Goal: Task Accomplishment & Management: Manage account settings

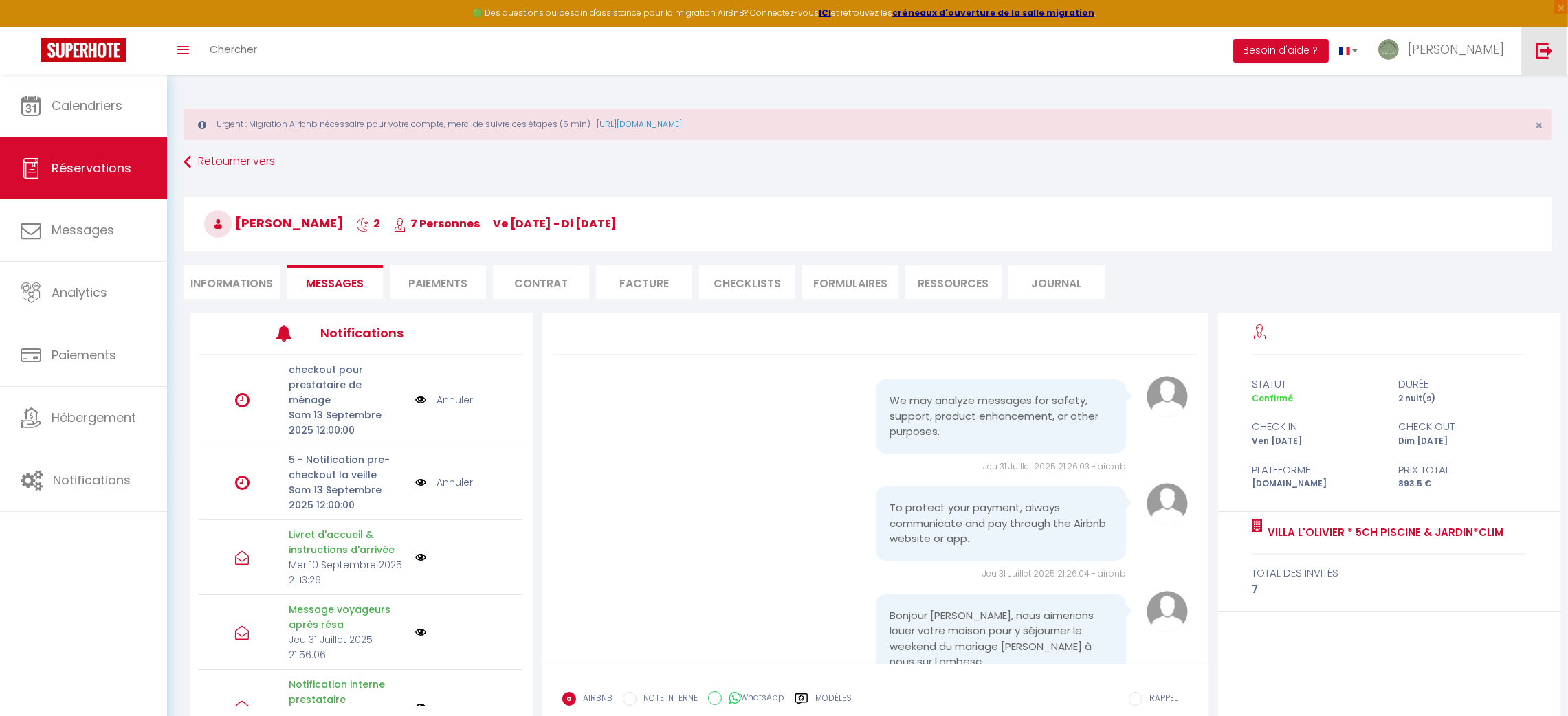
scroll to position [2505, 0]
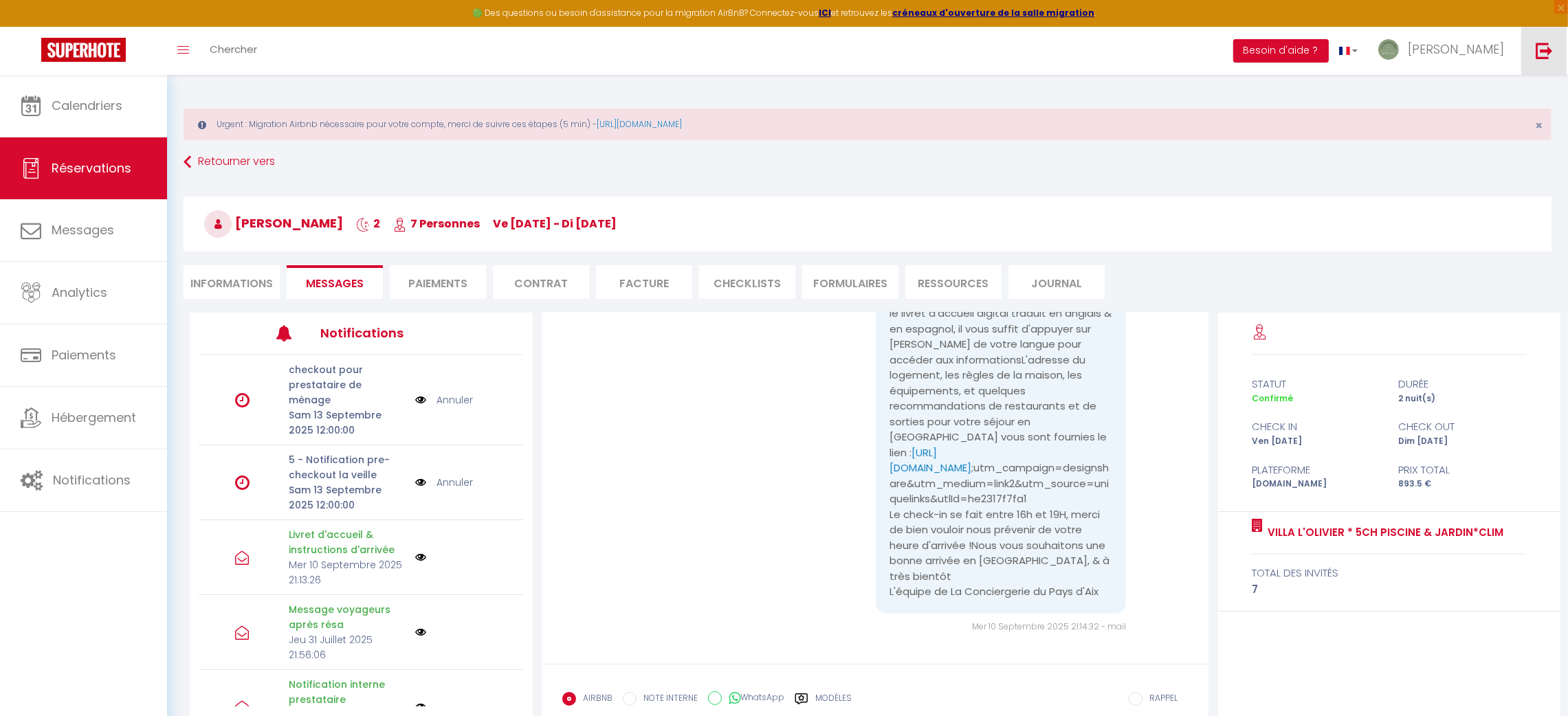
click at [1550, 47] on img at bounding box center [1545, 51] width 17 height 17
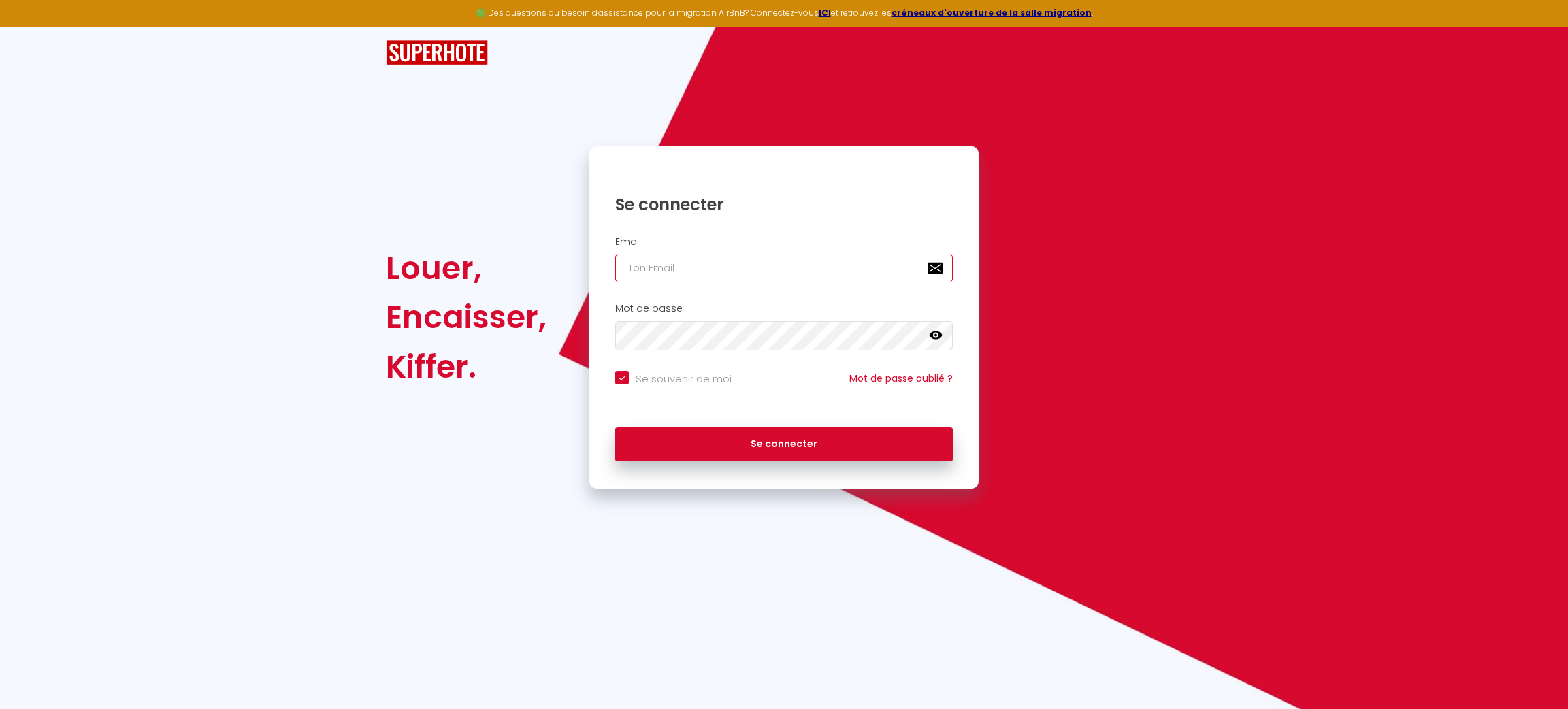
type input "[PERSON_NAME][EMAIL_ADDRESS][DOMAIN_NAME]"
checkbox input "true"
click at [756, 270] on input "[PERSON_NAME][EMAIL_ADDRESS][DOMAIN_NAME]" at bounding box center [784, 268] width 338 height 29
type input "patrice.guien@hop-lcd.com"
checkbox input "true"
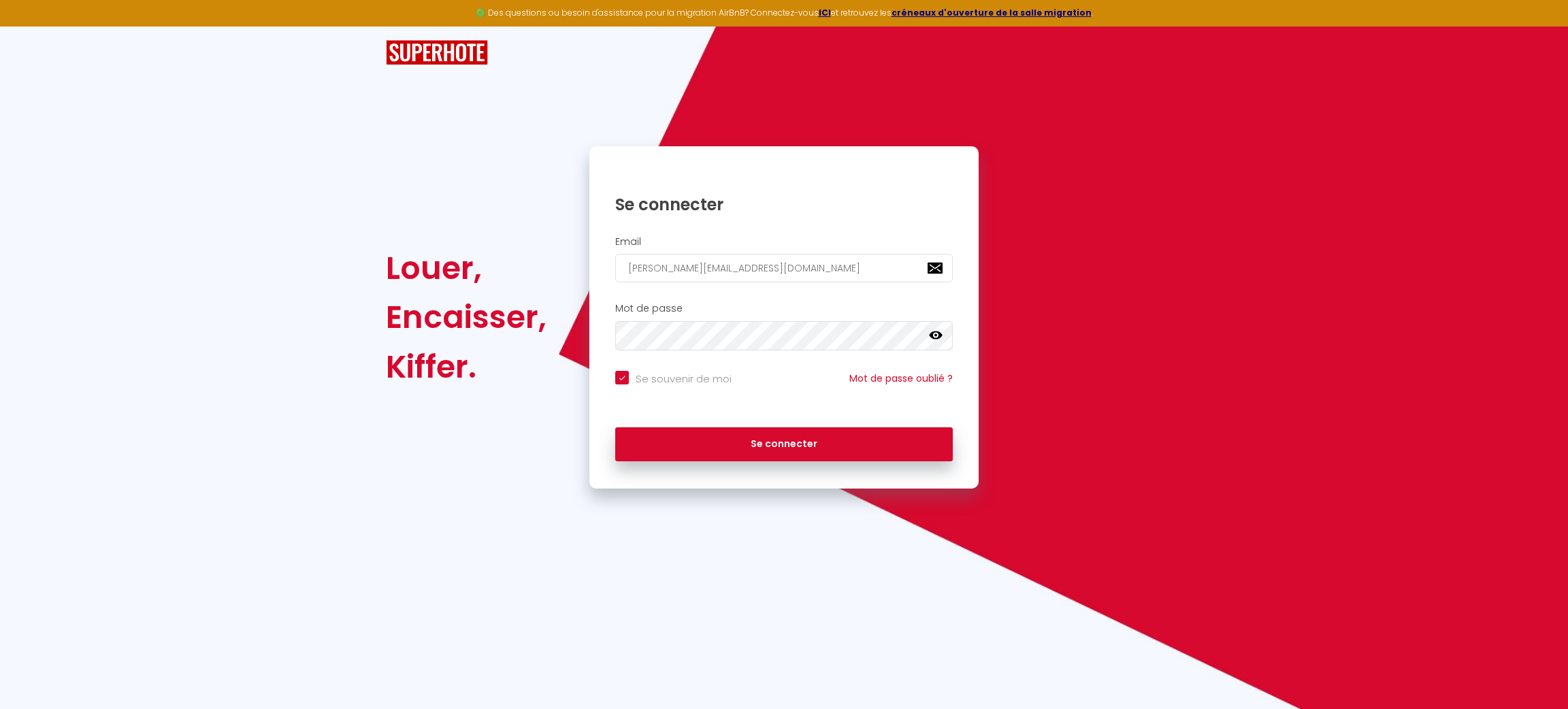
click at [912, 260] on input "patrice.guien@hop-lcd.com" at bounding box center [784, 268] width 338 height 29
type input "nlemeunier24@gmail.com"
checkbox input "true"
click at [912, 260] on input "nlemeunier24@gmail.com" at bounding box center [784, 268] width 338 height 29
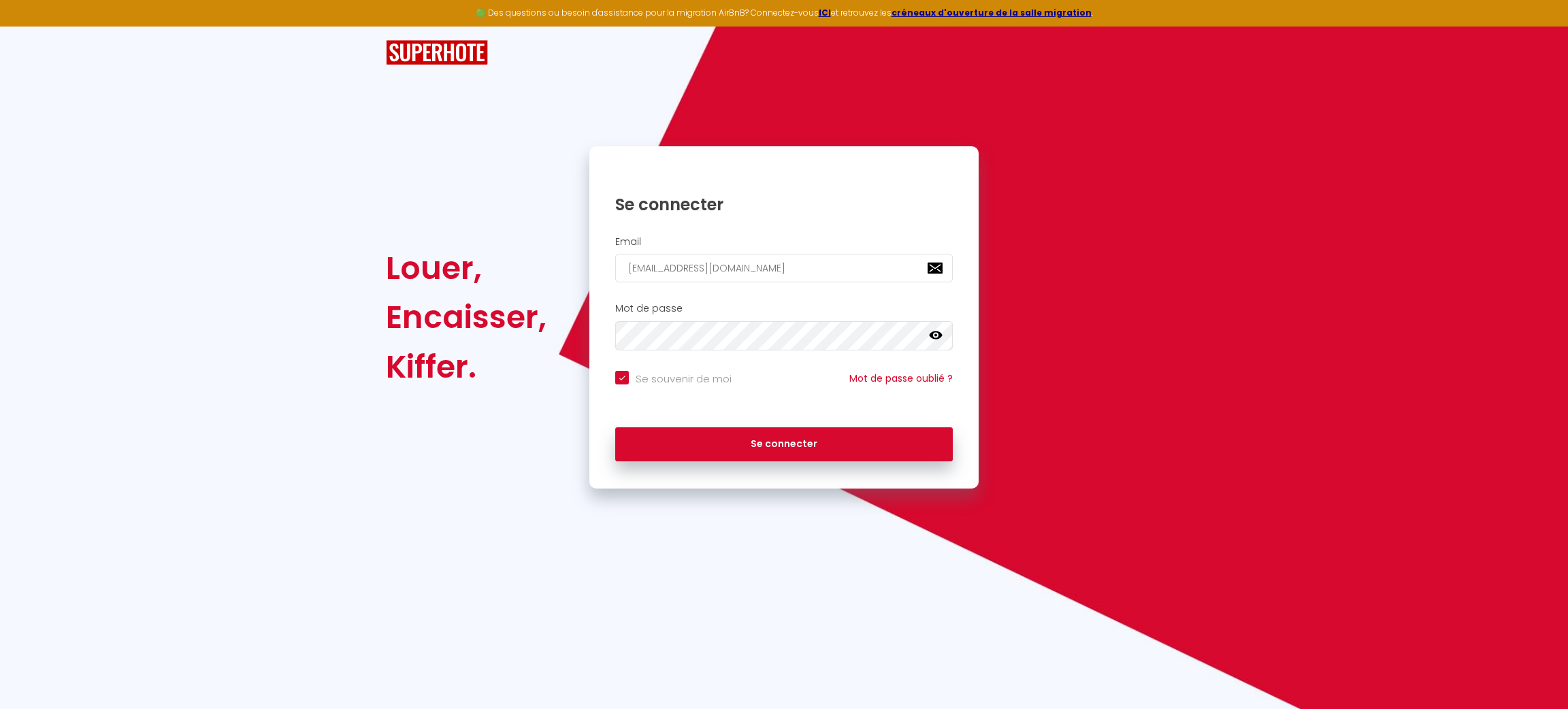
type input "nlemeunier24@gmail.com"
click at [615, 427] on button "Se connecter" at bounding box center [784, 444] width 338 height 34
checkbox input "true"
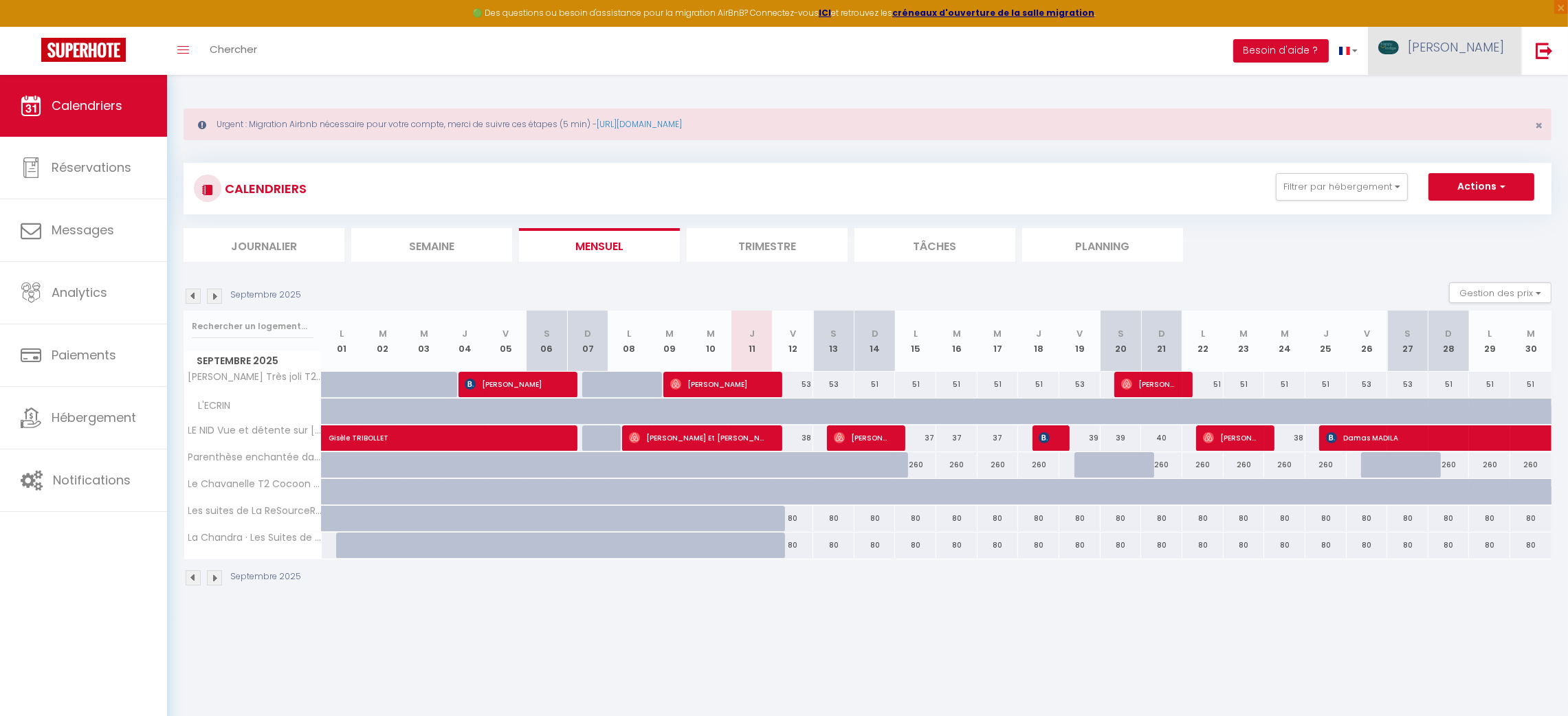
click at [1399, 45] on img at bounding box center [1389, 47] width 21 height 14
click at [1463, 97] on link "Paramètres" at bounding box center [1466, 95] width 102 height 23
select select "28"
select select "fr"
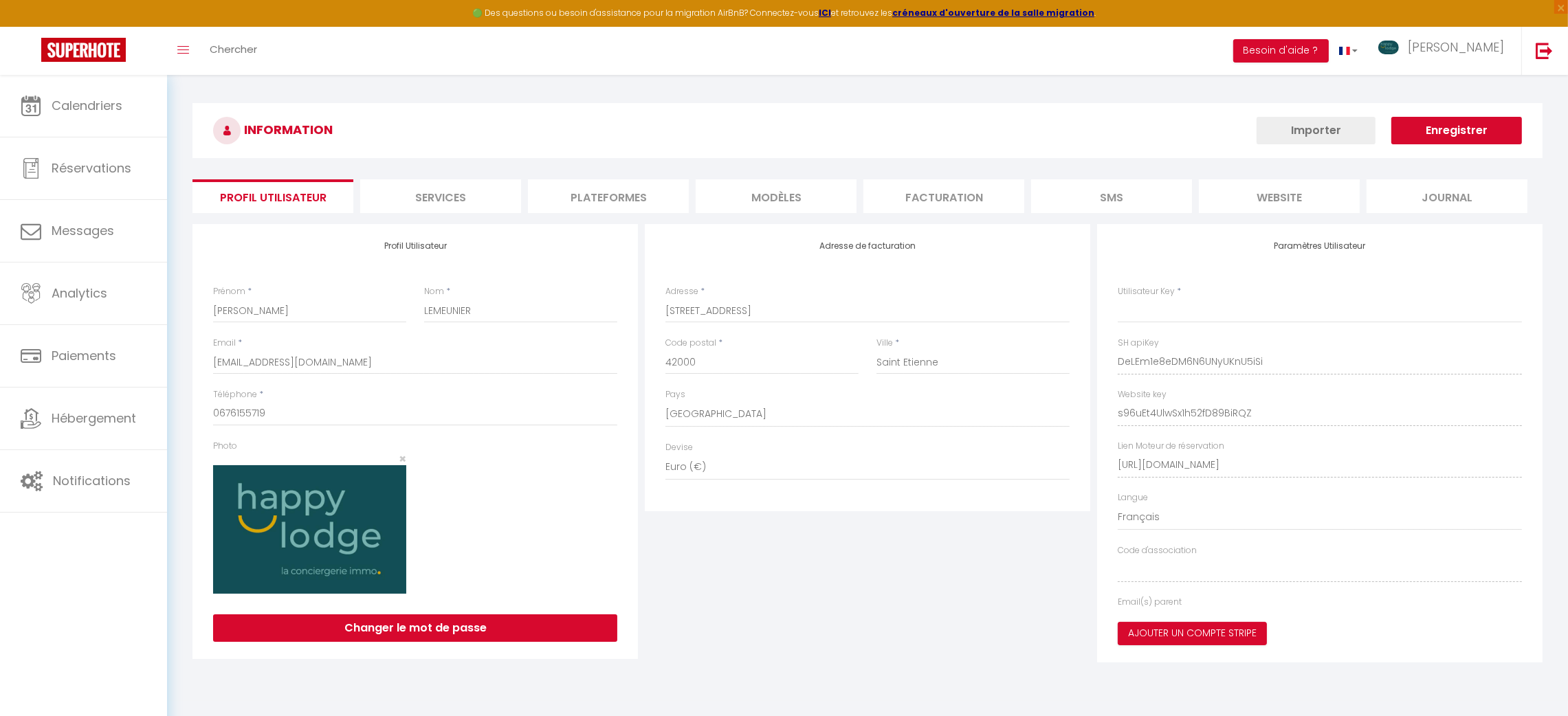
type input "DeLEm1e8eDM6N6UNyUKnU5iSi"
type input "s96uEt4UlwSx1h52fD89BiRQZ"
type input "https://app.superhote.com/#/get-available-rentals/s96uEt4UlwSx1h52fD89BiRQZ"
select select "fr"
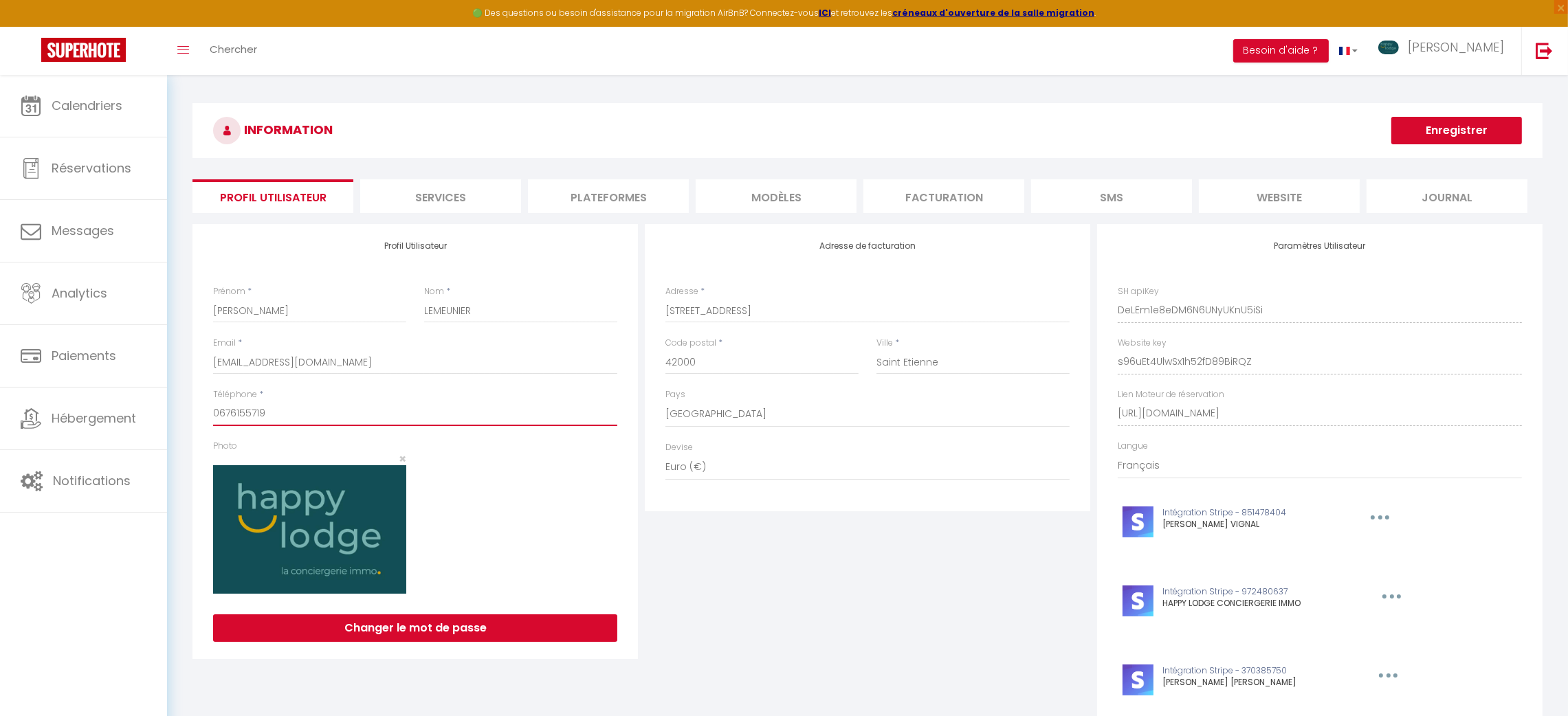
click at [229, 412] on input "0676155719" at bounding box center [416, 414] width 404 height 25
click at [617, 180] on li "Plateformes" at bounding box center [608, 195] width 161 height 33
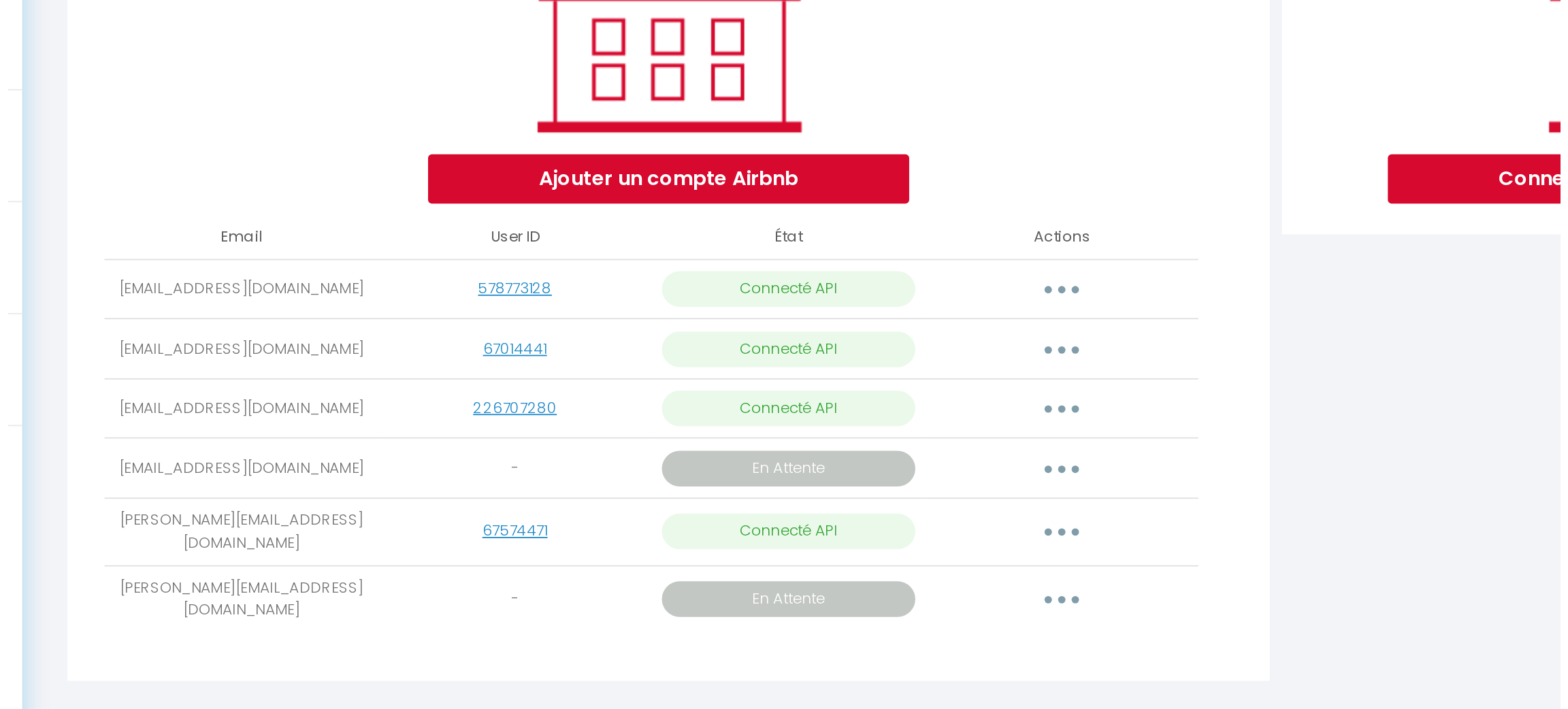
scroll to position [19, 0]
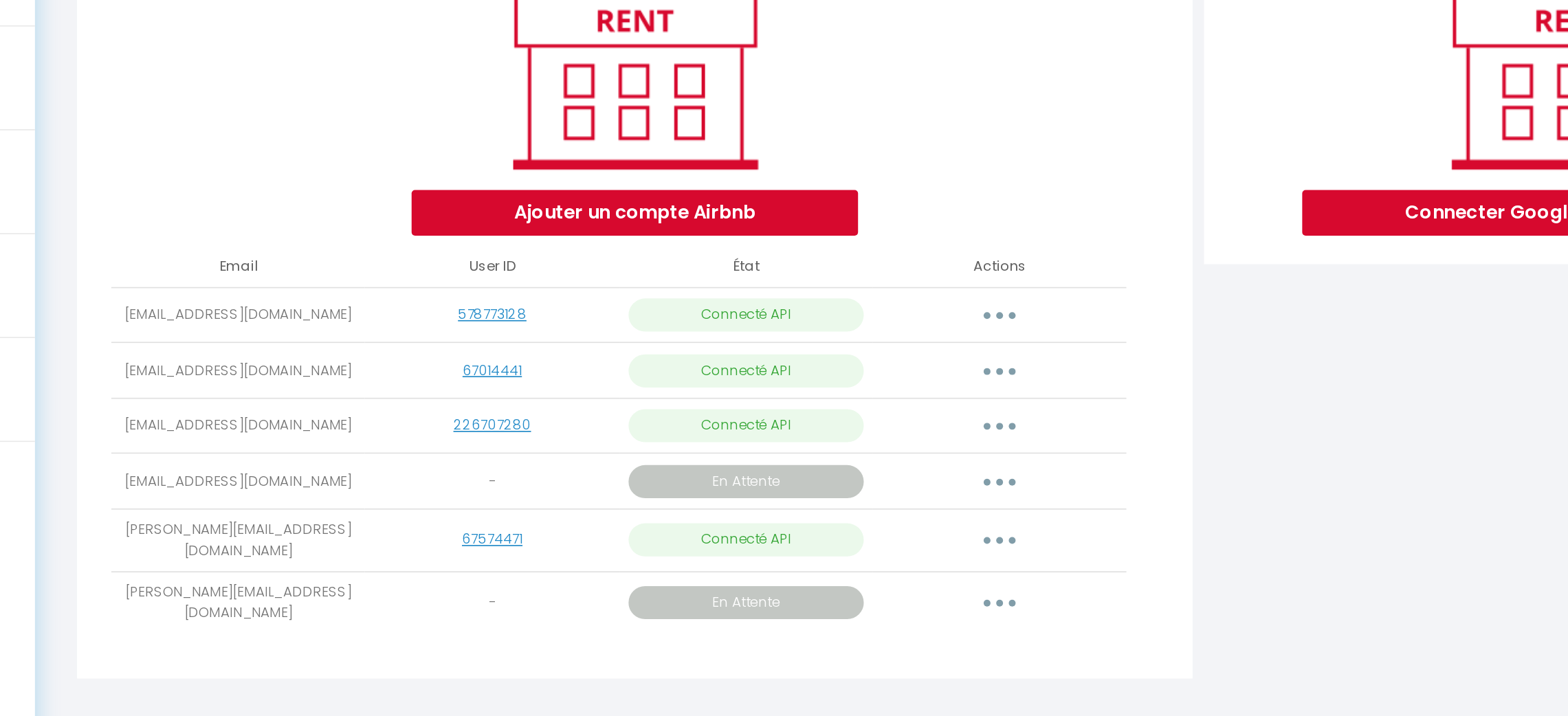
drag, startPoint x: 238, startPoint y: 540, endPoint x: 341, endPoint y: 538, distance: 103.0
click at [341, 538] on td "gitemontpilat@orange.fr" at bounding box center [290, 536] width 153 height 33
copy td "gitemontpilat@orange.fr"
click at [736, 433] on button "button" at bounding box center [748, 437] width 39 height 22
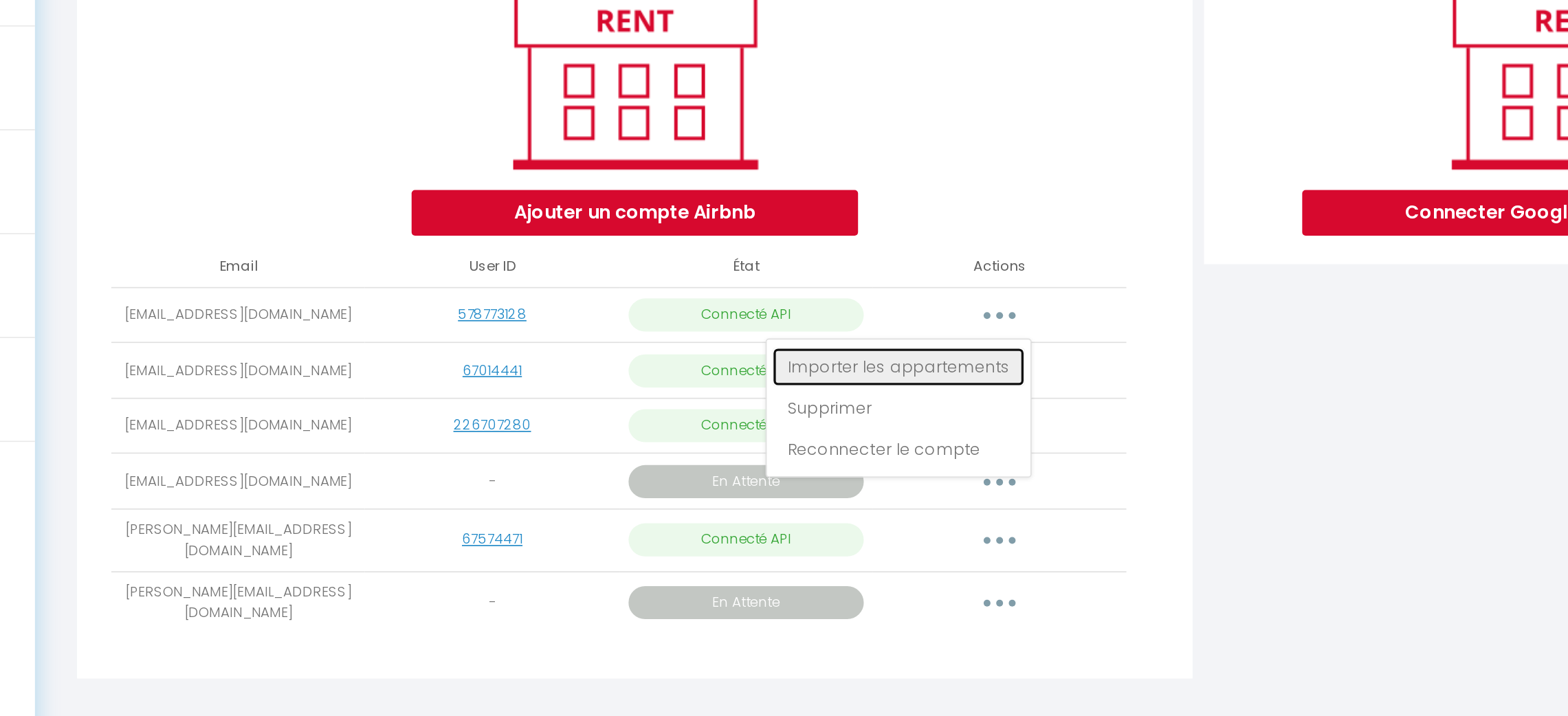
click at [732, 459] on link "Importer les appartements" at bounding box center [686, 467] width 152 height 23
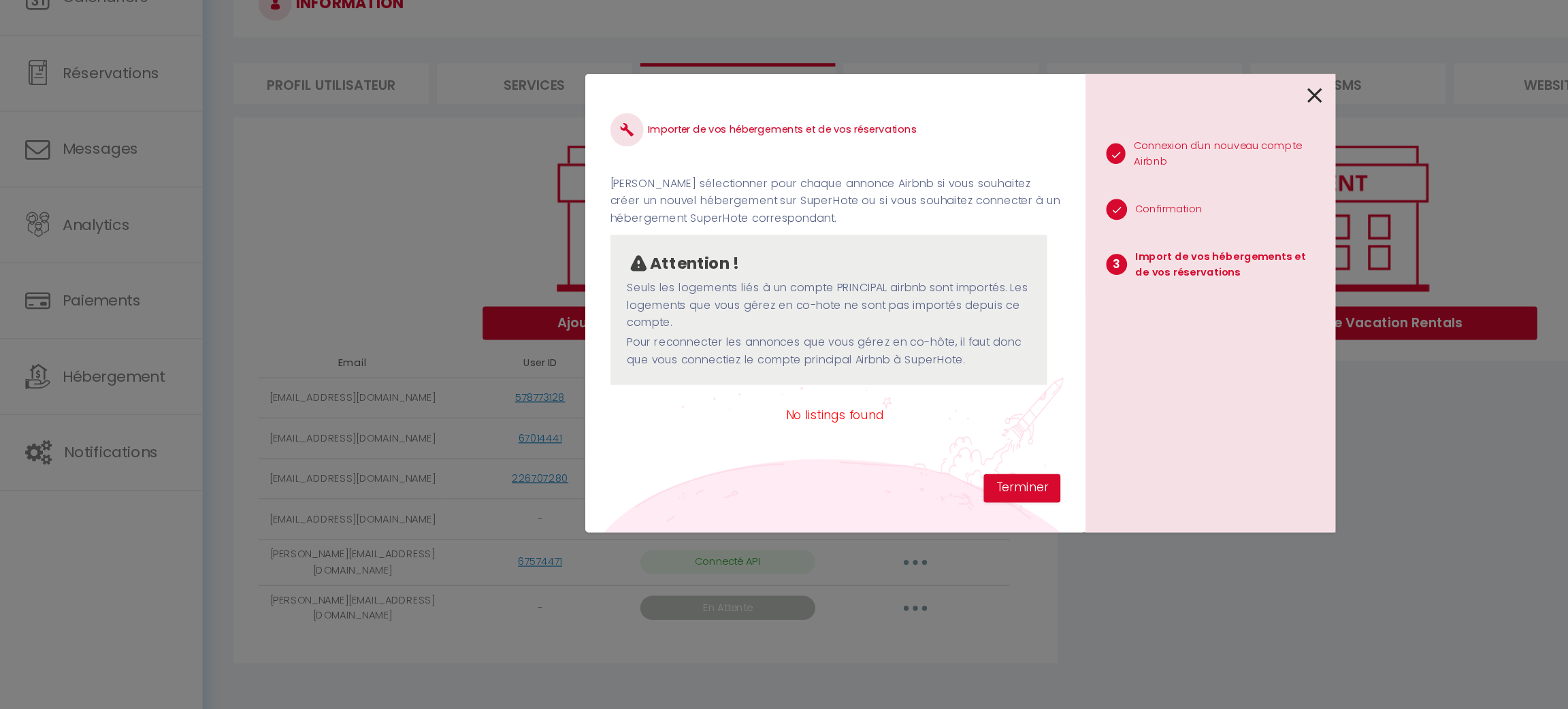
click at [1072, 188] on icon at bounding box center [1073, 185] width 12 height 20
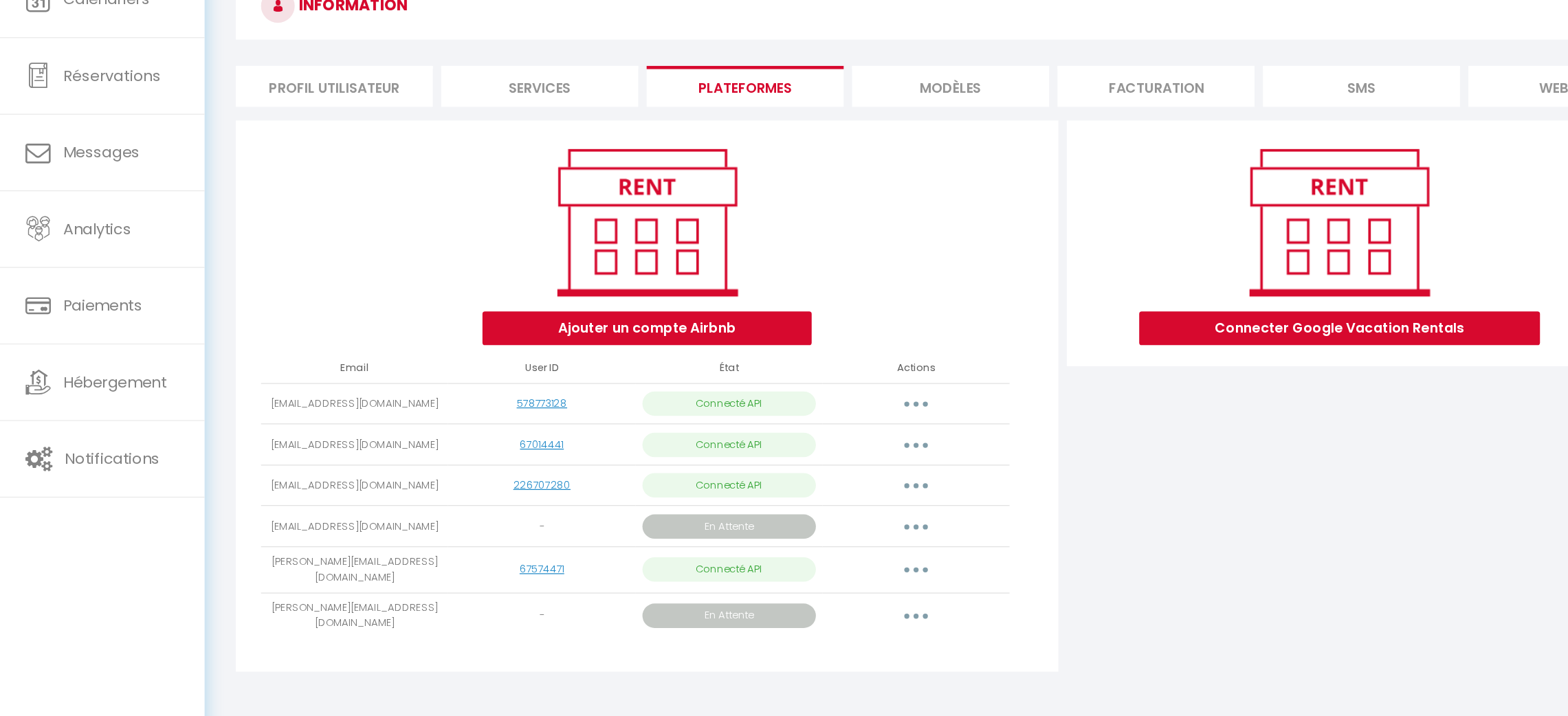
click at [419, 633] on div "Ajouter un compte Airbnb Email User ID État Actions nlemeunier24@gmail.com 5787…" at bounding box center [529, 430] width 672 height 450
click at [36, 564] on div "Calendriers Réservations Messages Analytics Paiements Hébergement Notifications" at bounding box center [83, 409] width 167 height 671
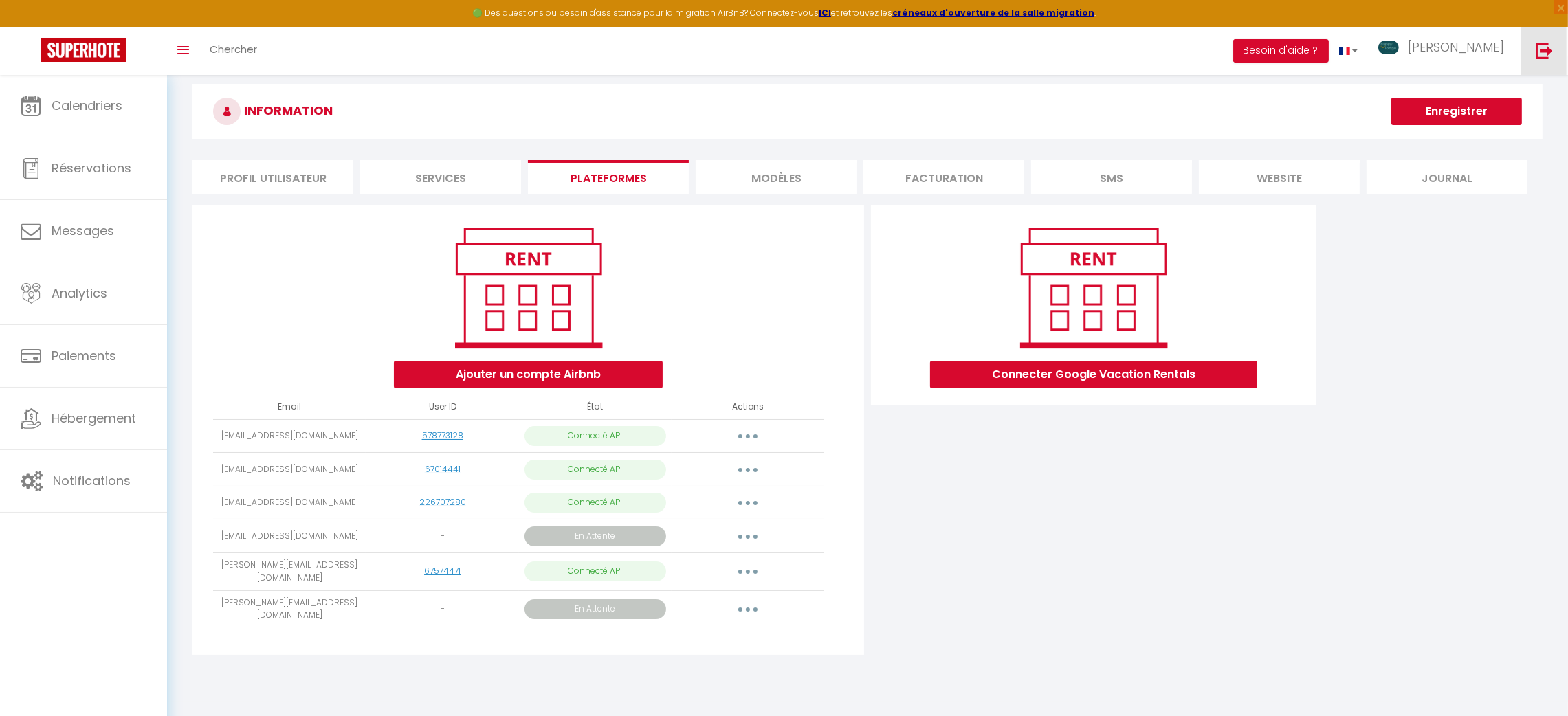
click at [1561, 57] on link at bounding box center [1544, 51] width 45 height 48
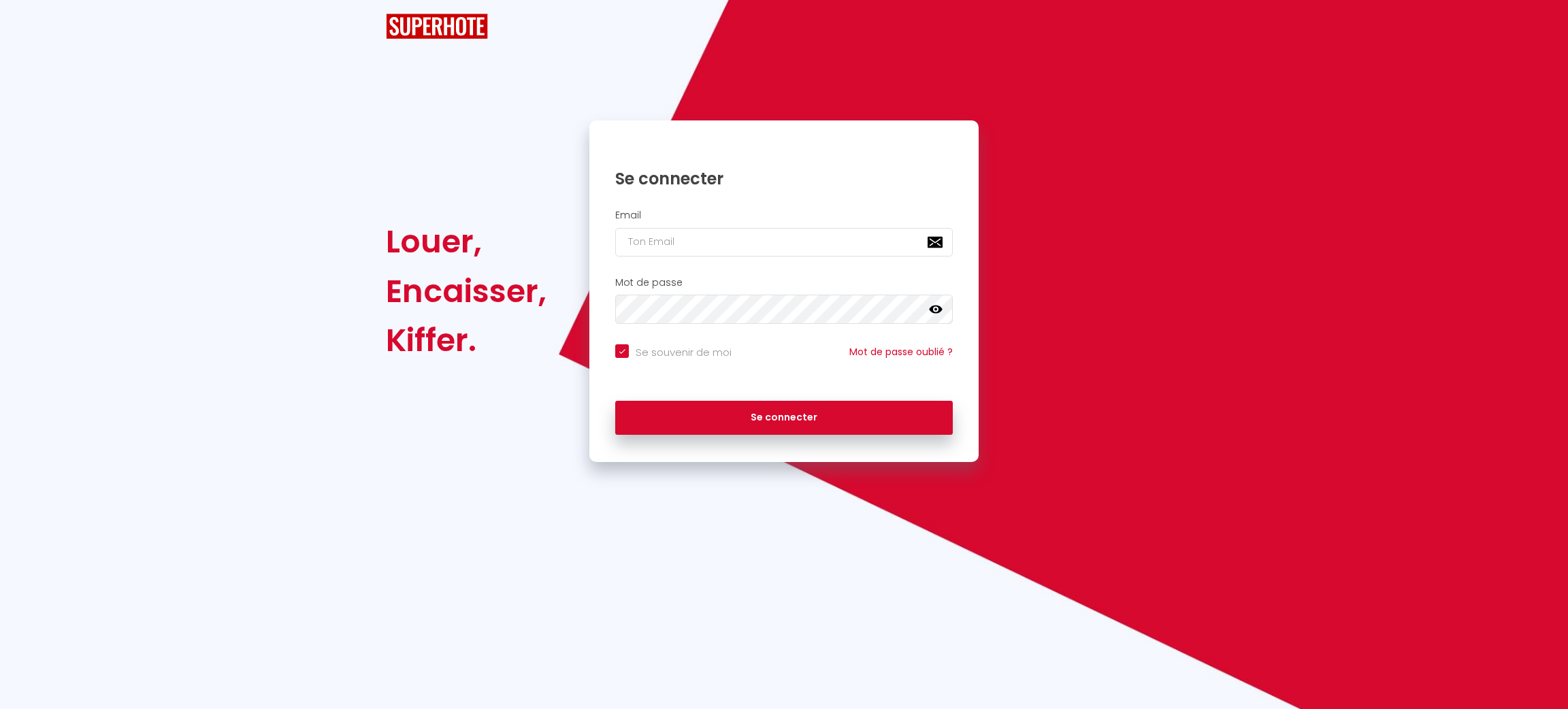
checkbox input "true"
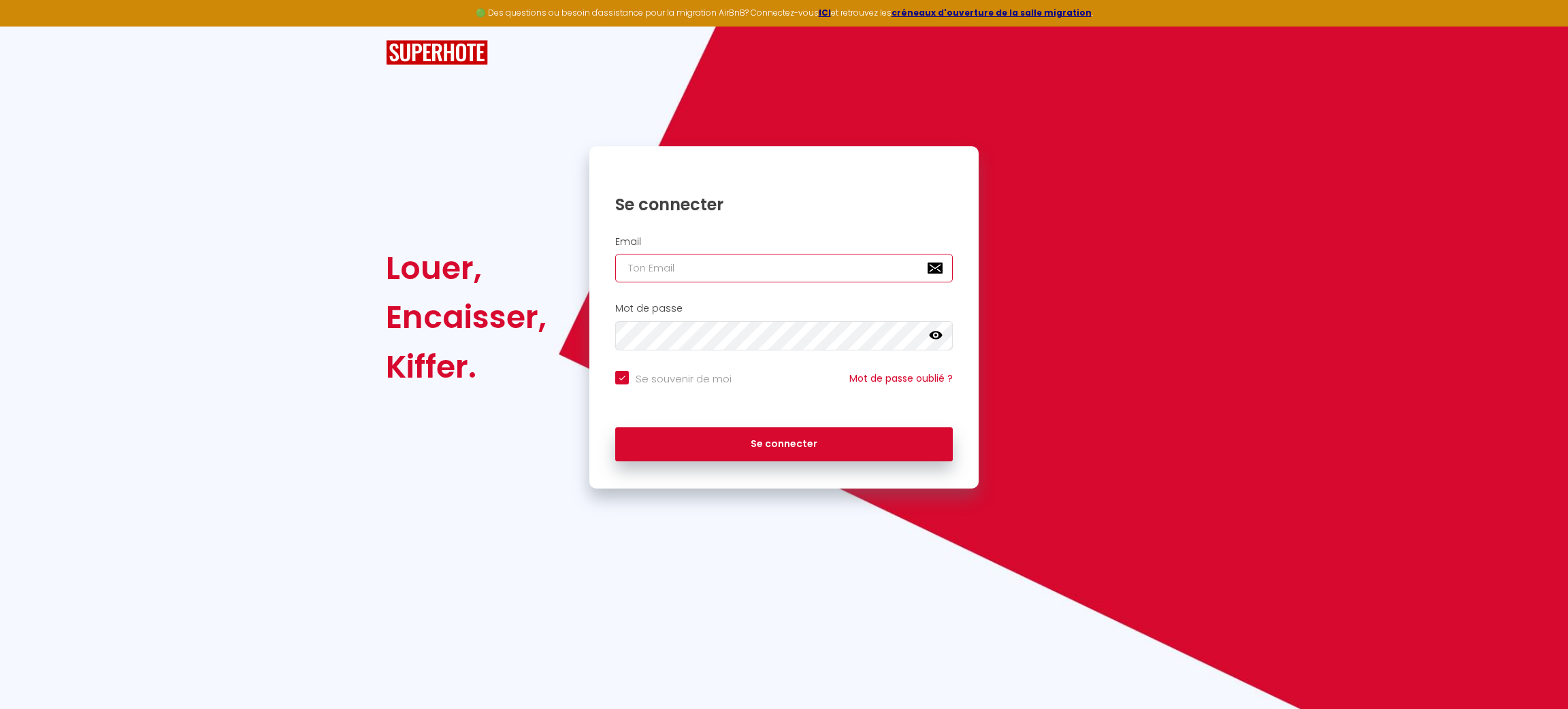
type input "[PERSON_NAME][EMAIL_ADDRESS][DOMAIN_NAME]"
checkbox input "true"
click at [744, 251] on div "Email nadia.ouatta@gmail.com" at bounding box center [784, 259] width 371 height 47
drag, startPoint x: 738, startPoint y: 260, endPoint x: 794, endPoint y: 394, distance: 145.2
click at [794, 394] on form "Email nadia.ouatta@gmail.com Mot de passe false Se souvenir de moi Mot de passe…" at bounding box center [784, 352] width 389 height 246
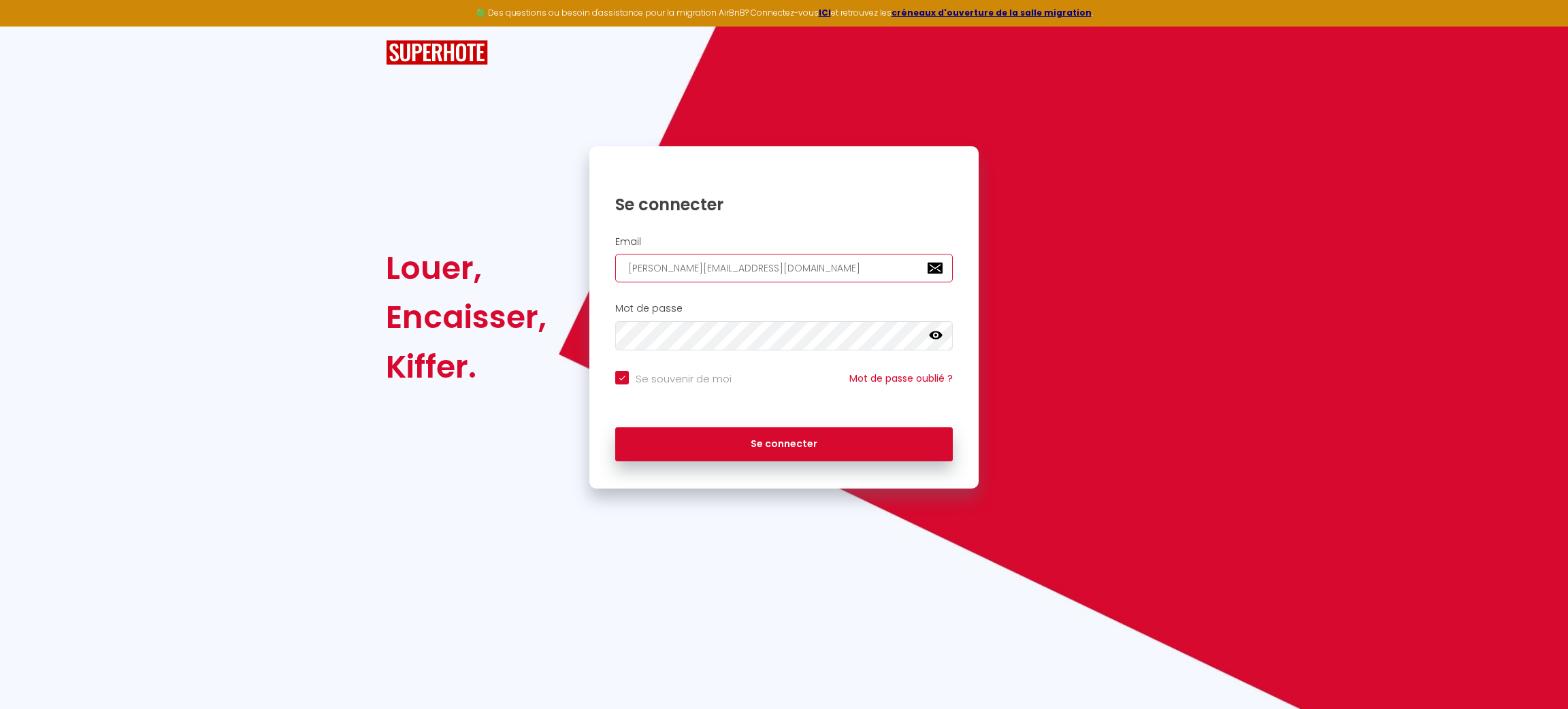
type input "patrice.guien@hop-lcd.com"
checkbox input "true"
click at [823, 285] on div "Email patrice.guien@hop-lcd.com" at bounding box center [784, 262] width 389 height 67
drag, startPoint x: 823, startPoint y: 285, endPoint x: 820, endPoint y: 275, distance: 10.4
click at [820, 275] on div "Email patrice.guien@hop-lcd.com" at bounding box center [784, 262] width 389 height 67
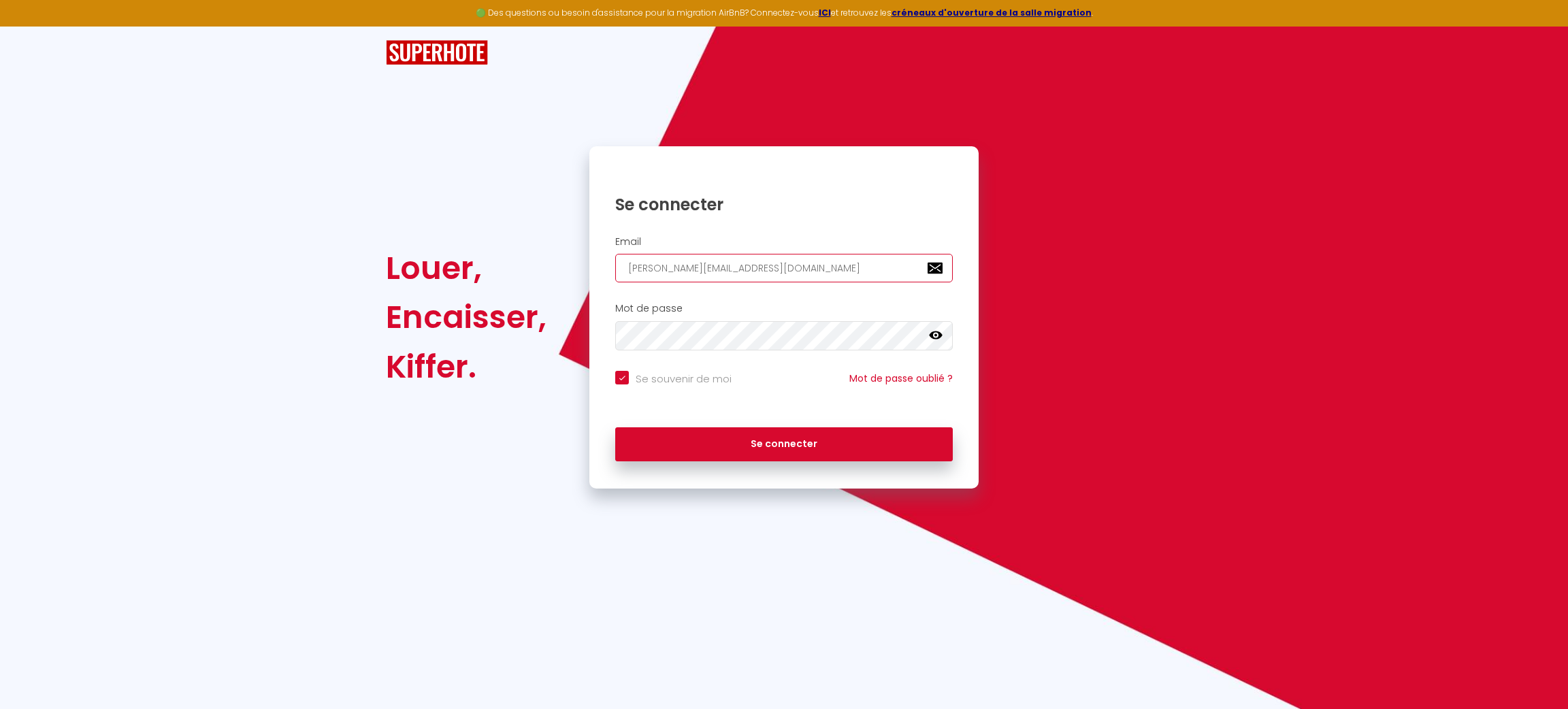
click at [820, 275] on input "patrice.guien@hop-lcd.com" at bounding box center [784, 268] width 338 height 29
paste input "cecifacile49@gmail"
type input "[EMAIL_ADDRESS][DOMAIN_NAME]"
checkbox input "true"
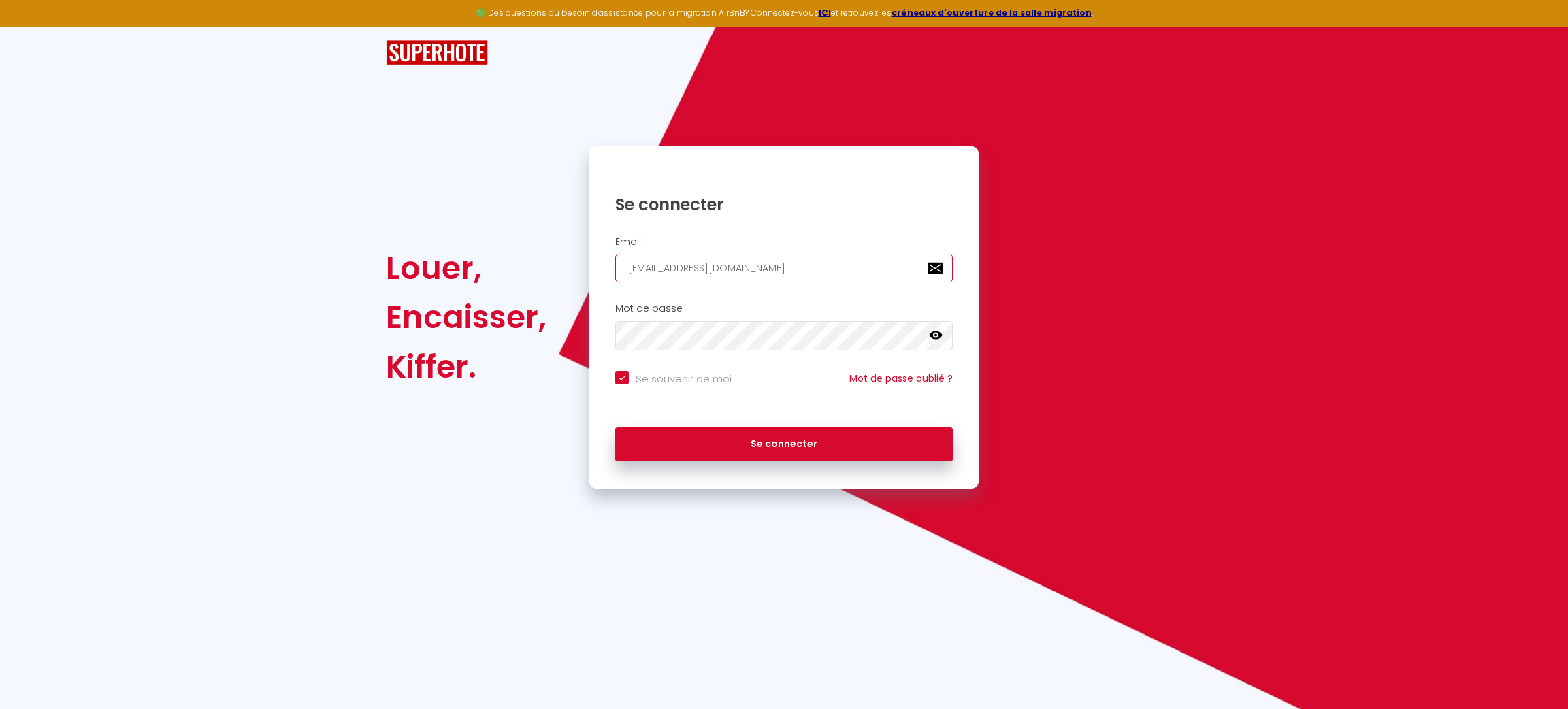
click at [820, 275] on input "[EMAIL_ADDRESS][DOMAIN_NAME]" at bounding box center [784, 268] width 338 height 29
type input "[EMAIL_ADDRESS][DOMAIN_NAME]"
click at [615, 427] on button "Se connecter" at bounding box center [784, 444] width 338 height 34
checkbox input "true"
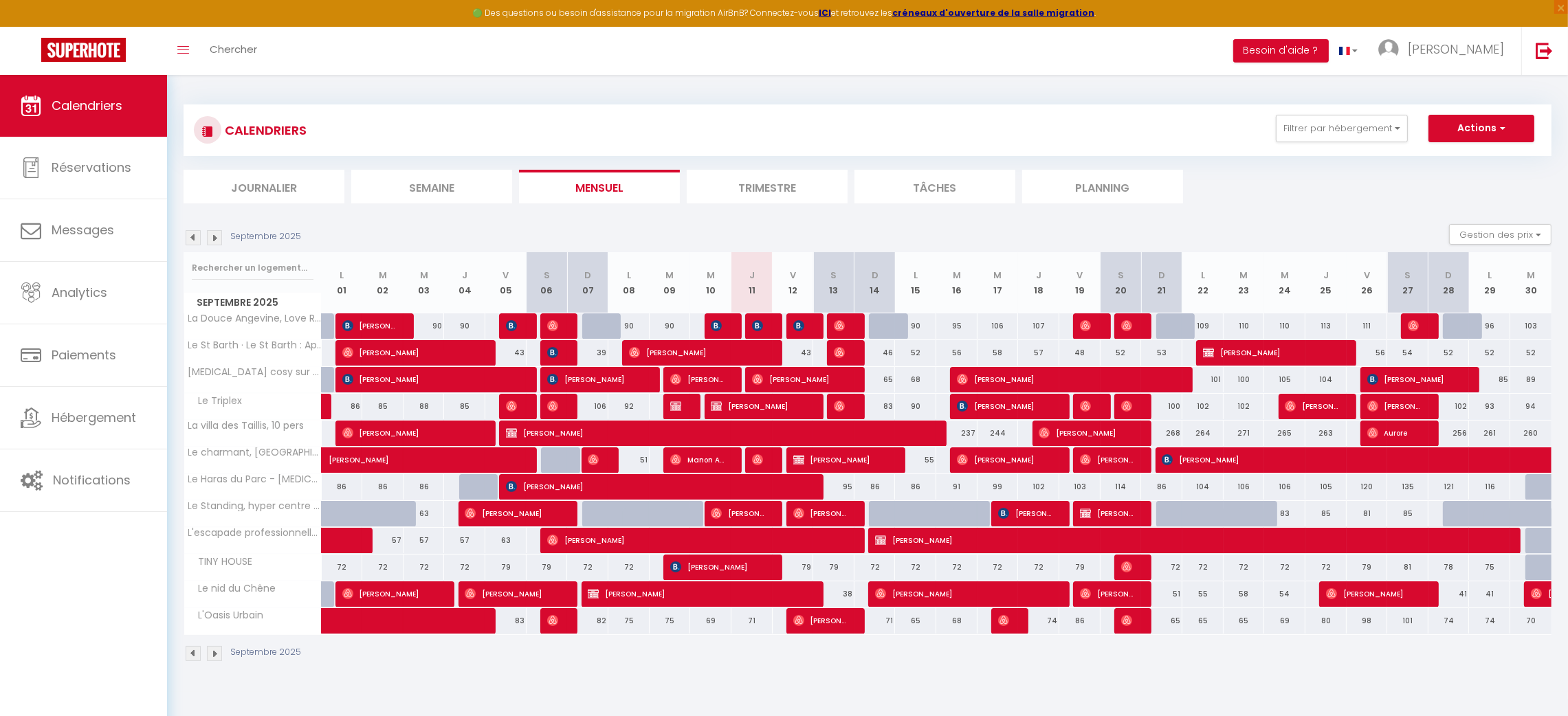
click at [687, 127] on div "CALENDRIERS Filtrer par hébergement Tous Le St Barth · Le St Barth : Appartemen…" at bounding box center [867, 130] width 1348 height 31
click at [781, 384] on span "[PERSON_NAME]" at bounding box center [800, 379] width 96 height 26
select select "OK"
select select "0"
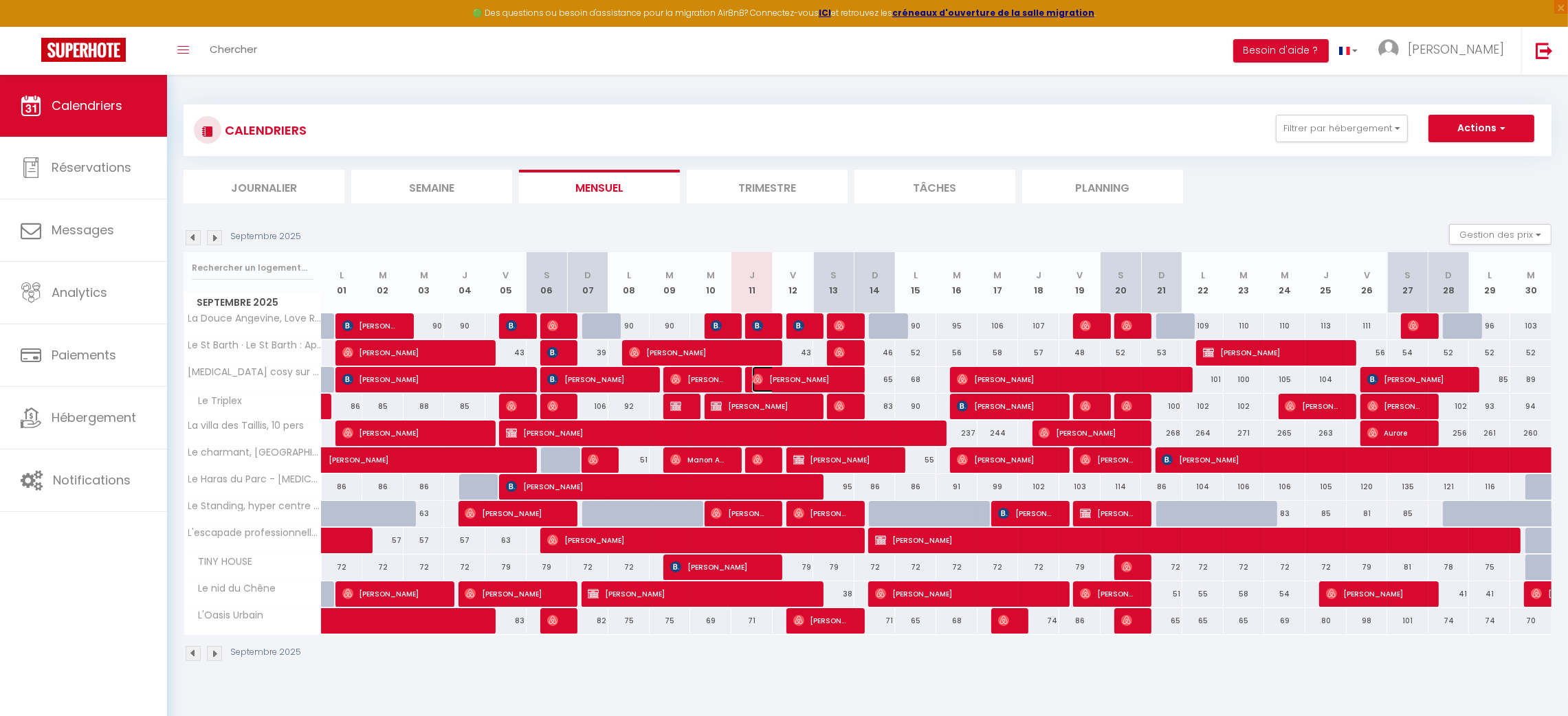
select select "0"
select select "1"
select select
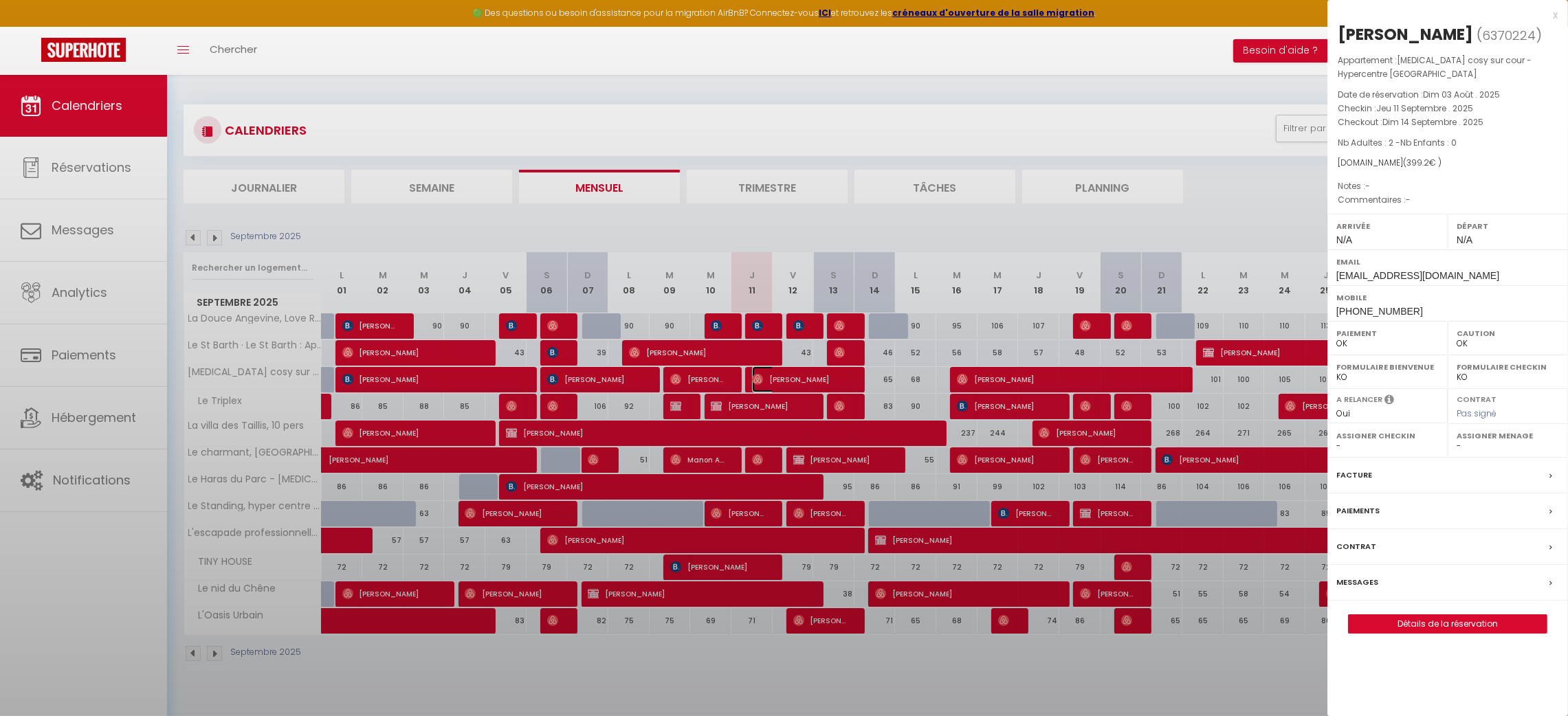
select select "44265"
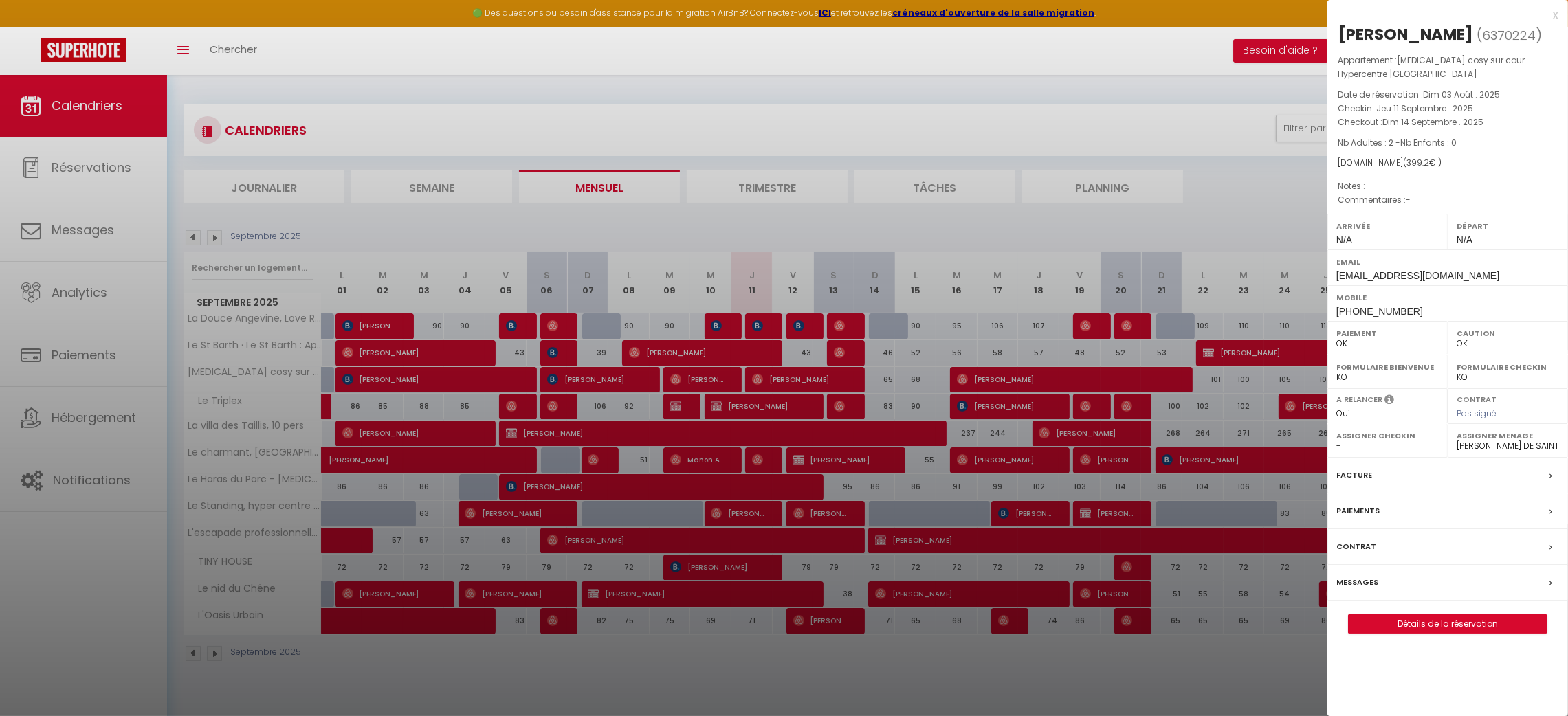
click at [1356, 576] on label "Messages" at bounding box center [1357, 582] width 42 height 15
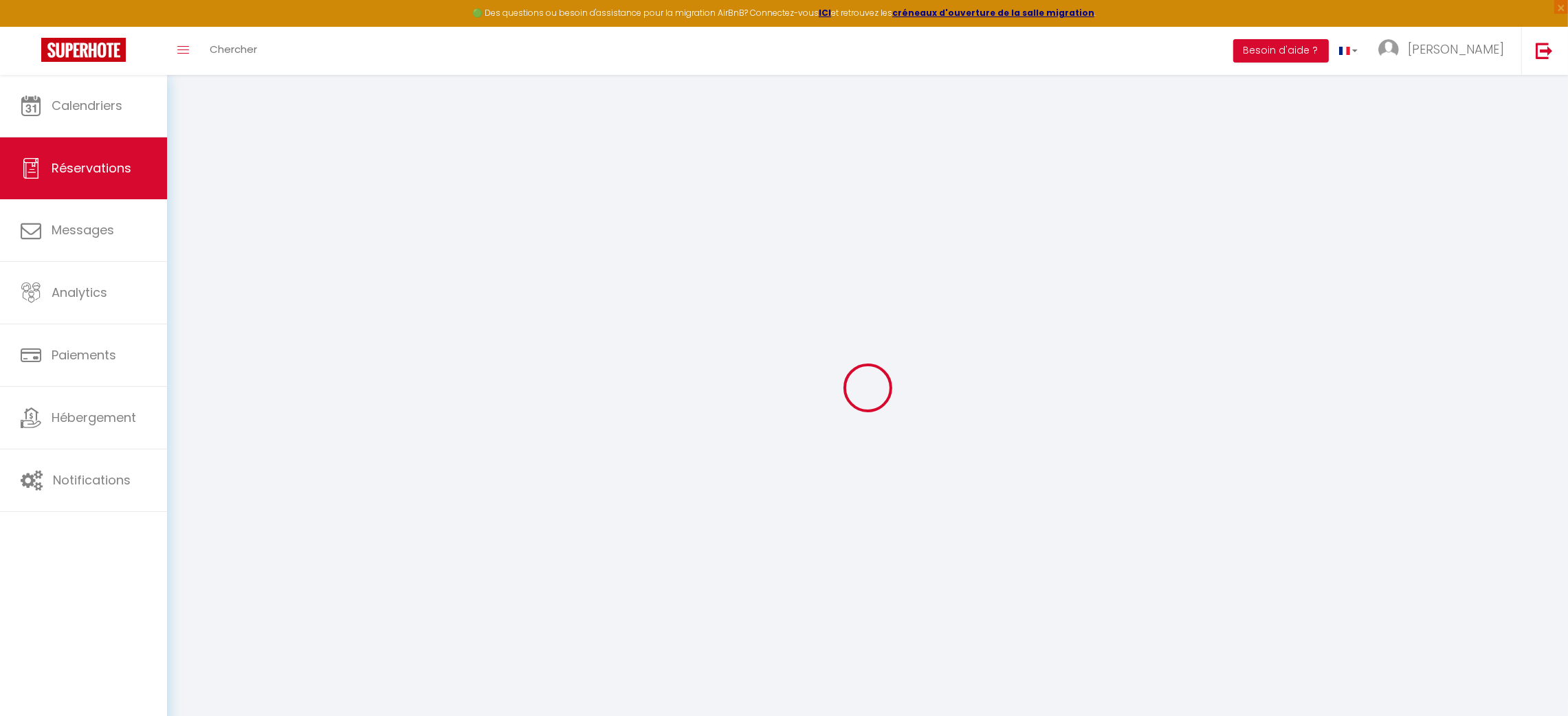
select select
checkbox input "false"
select select
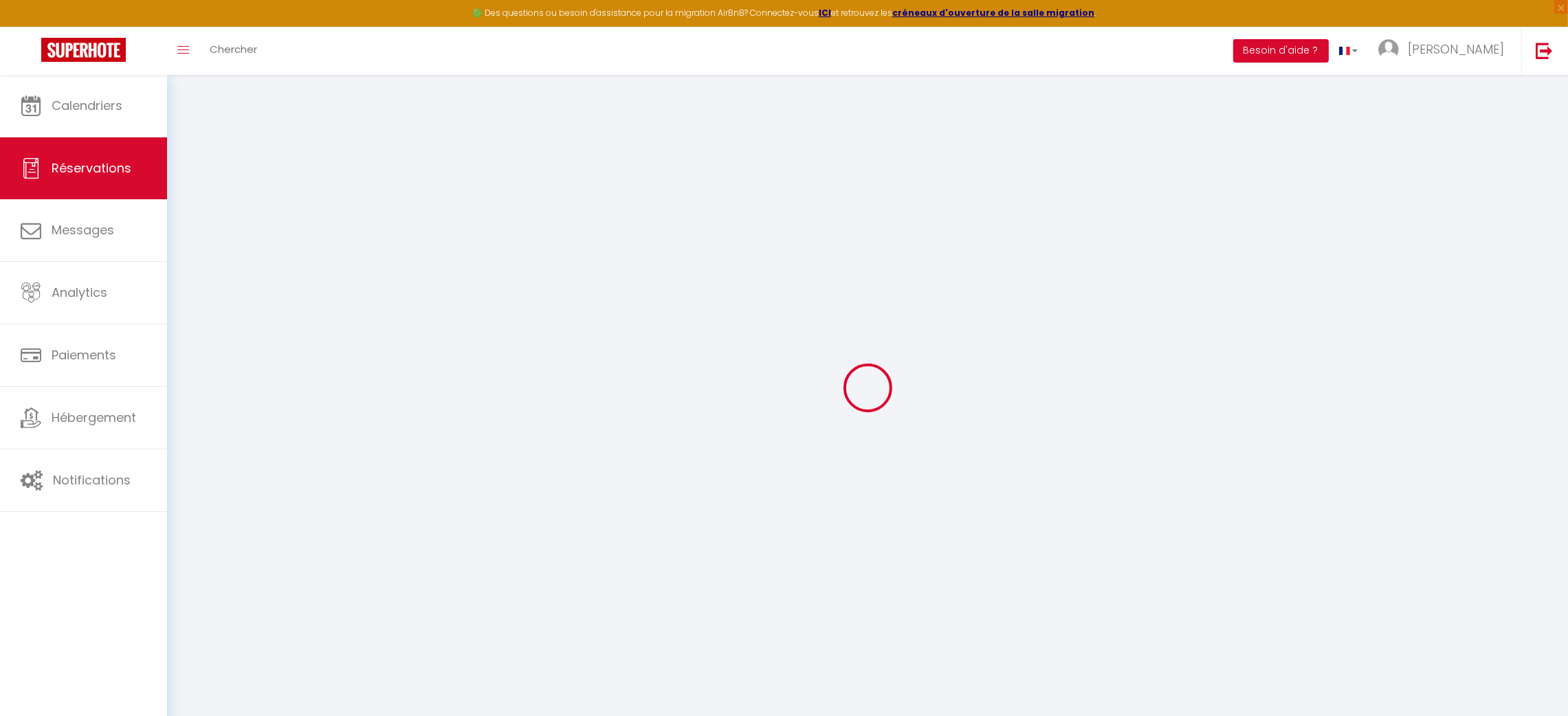
select select
checkbox input "false"
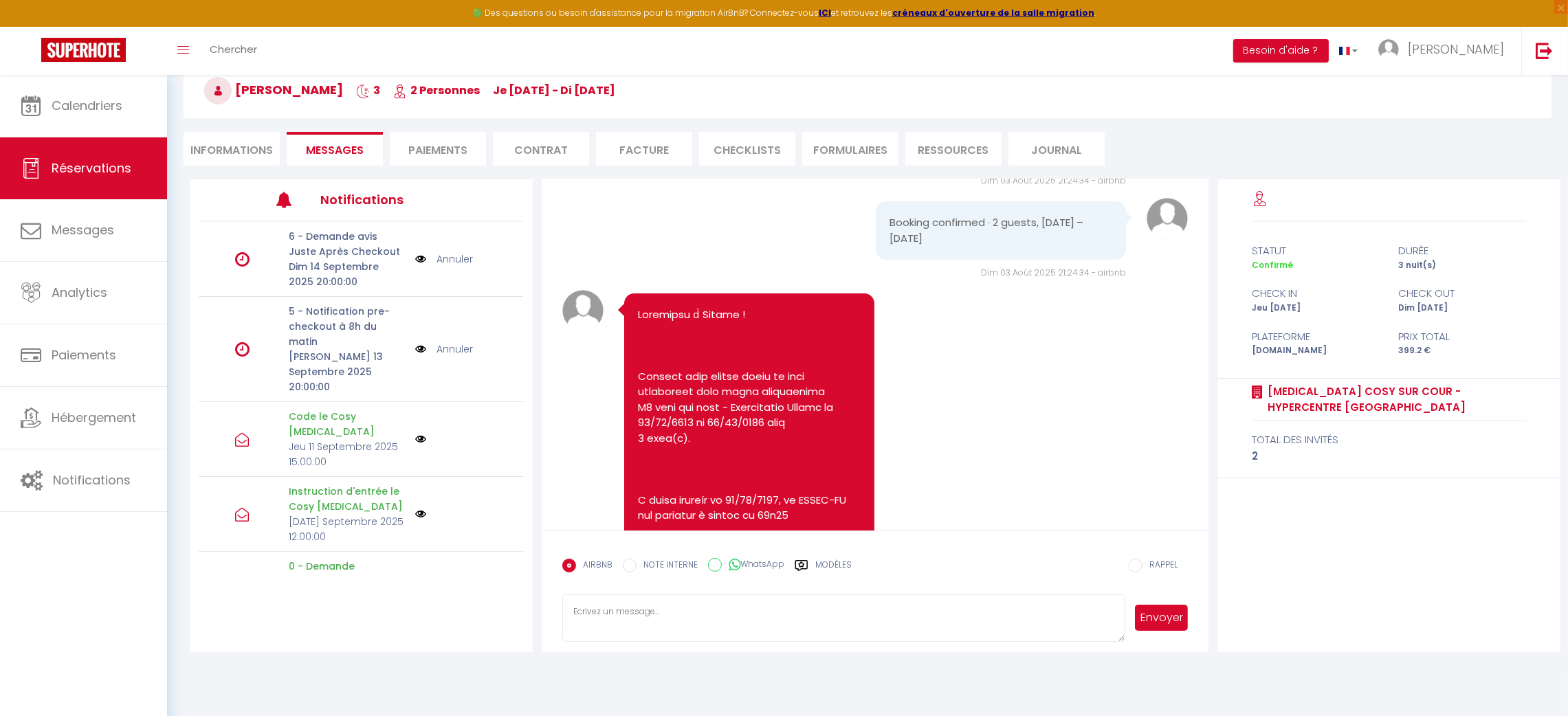
click at [416, 433] on img at bounding box center [421, 439] width 11 height 11
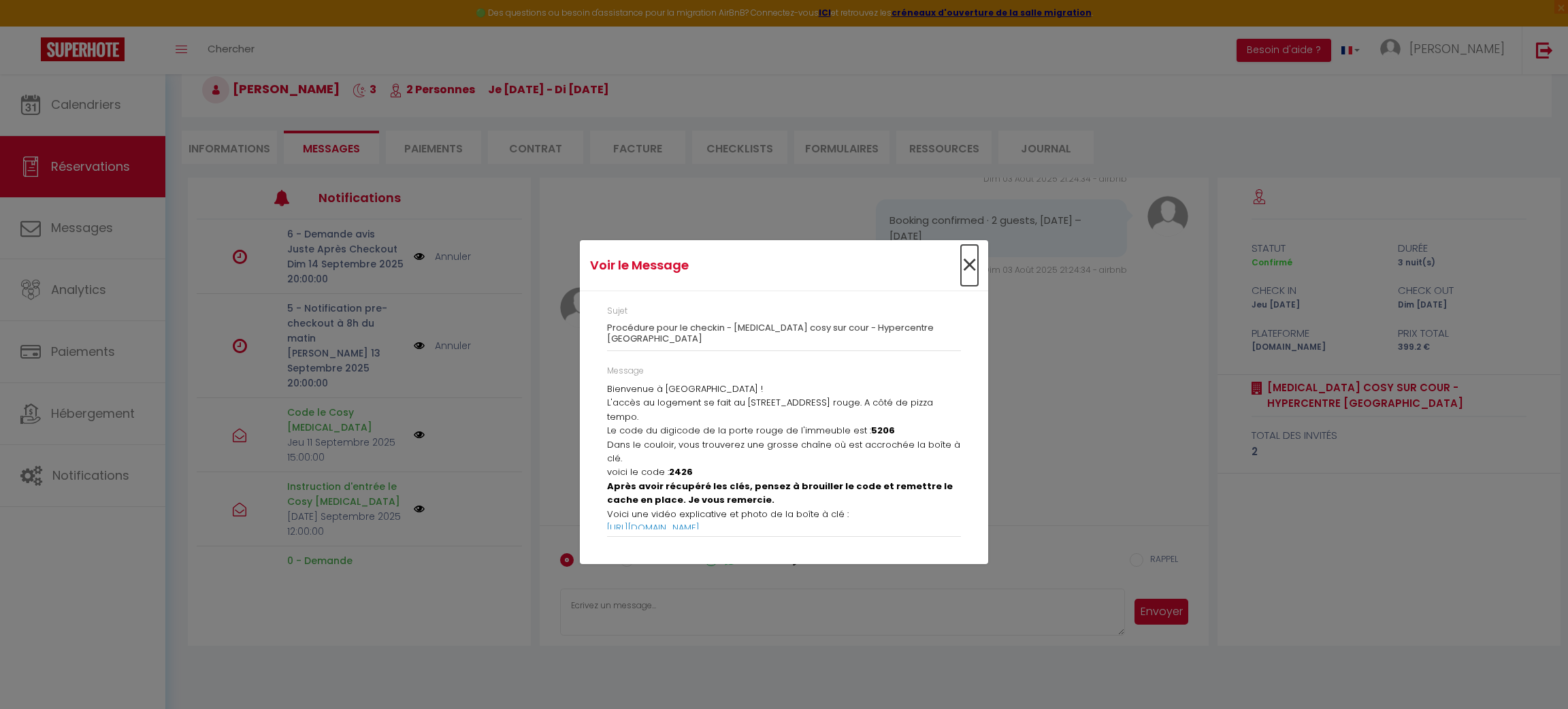
click at [968, 269] on span "×" at bounding box center [969, 265] width 17 height 41
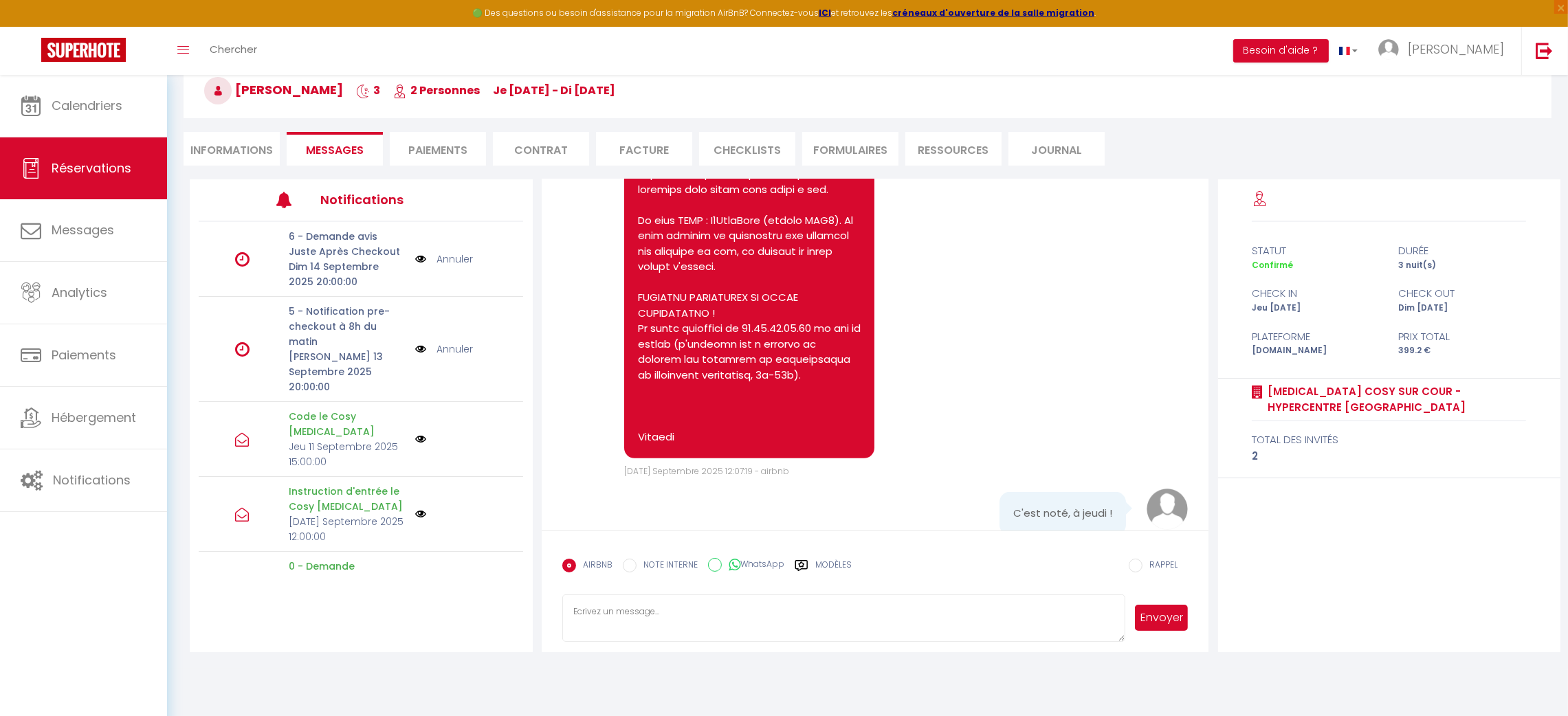
scroll to position [1226, 0]
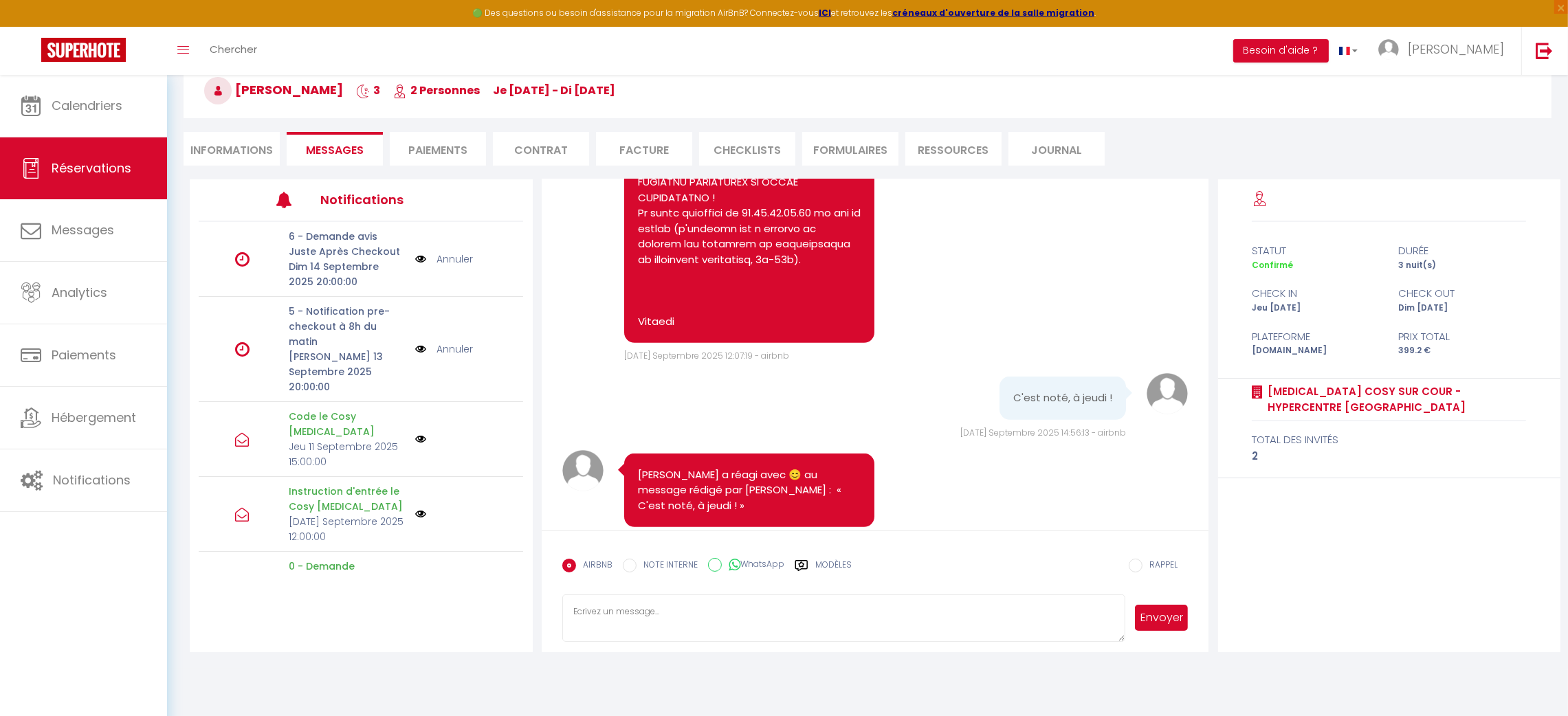
click at [241, 155] on li "Informations" at bounding box center [231, 148] width 96 height 33
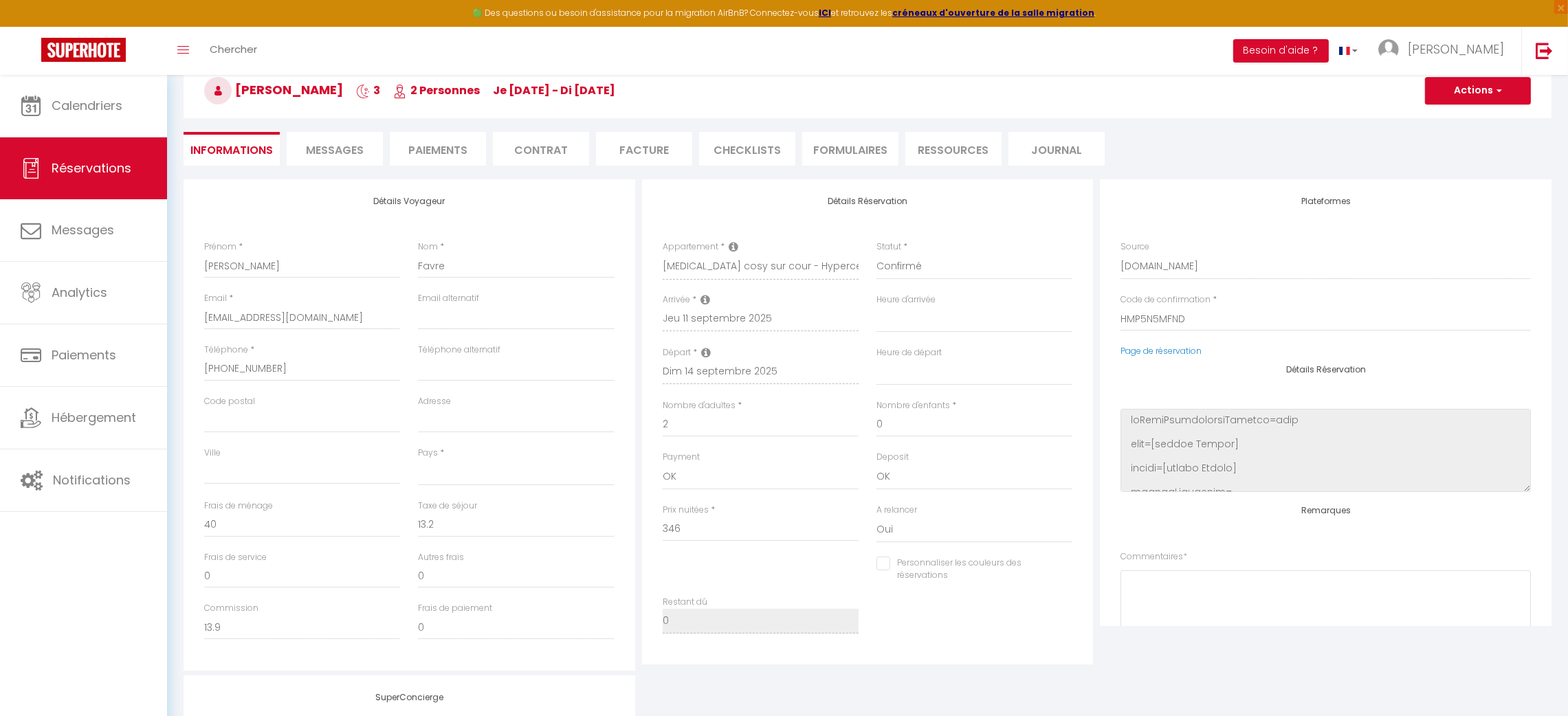
select select
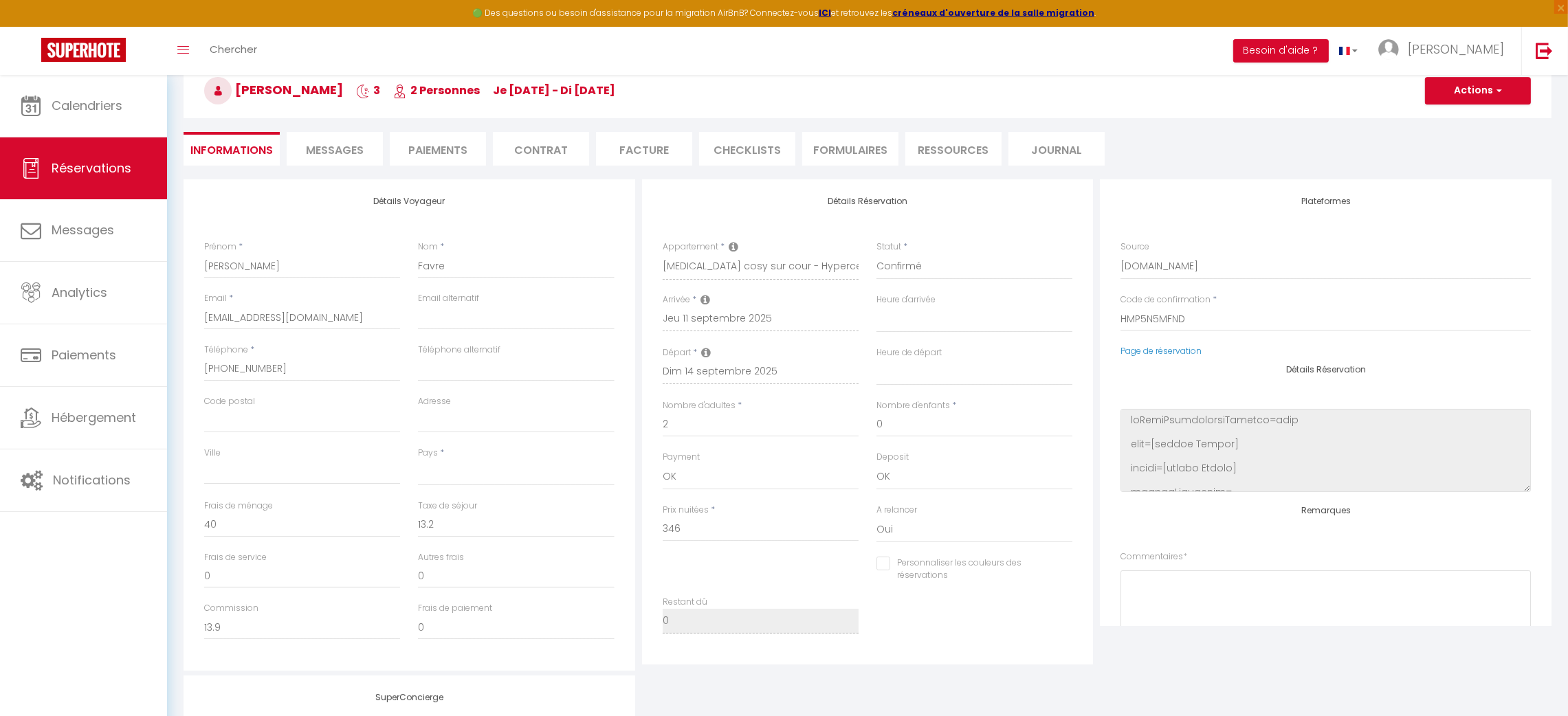
select select
checkbox input "false"
click at [89, 594] on div "Calendriers Réservations Messages Analytics Paiements Hébergement Notifications" at bounding box center [83, 409] width 167 height 671
click at [350, 163] on li "Messages" at bounding box center [335, 148] width 96 height 33
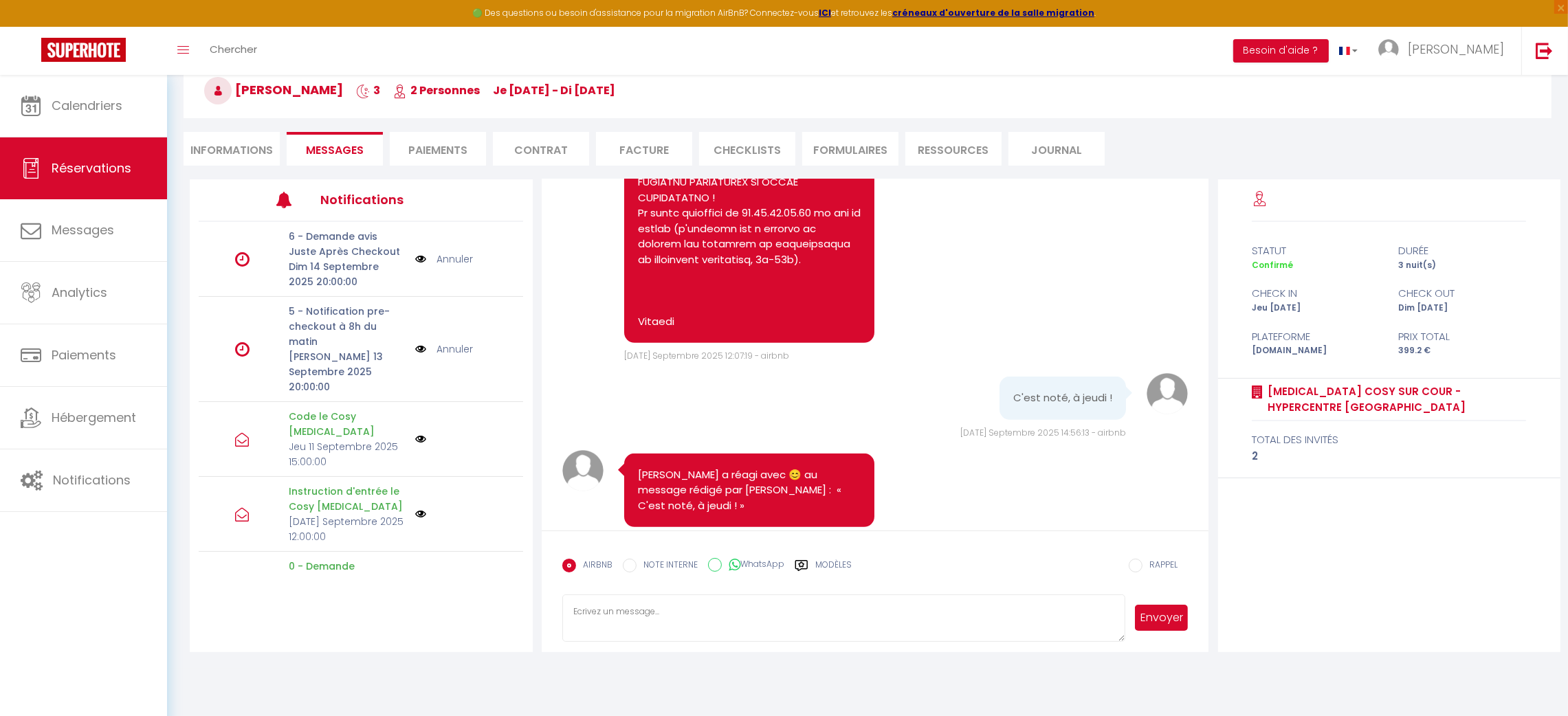
click at [63, 620] on div "Calendriers Réservations Messages Analytics Paiements Hébergement Notifications" at bounding box center [83, 409] width 167 height 671
click at [1549, 64] on link at bounding box center [1544, 51] width 45 height 48
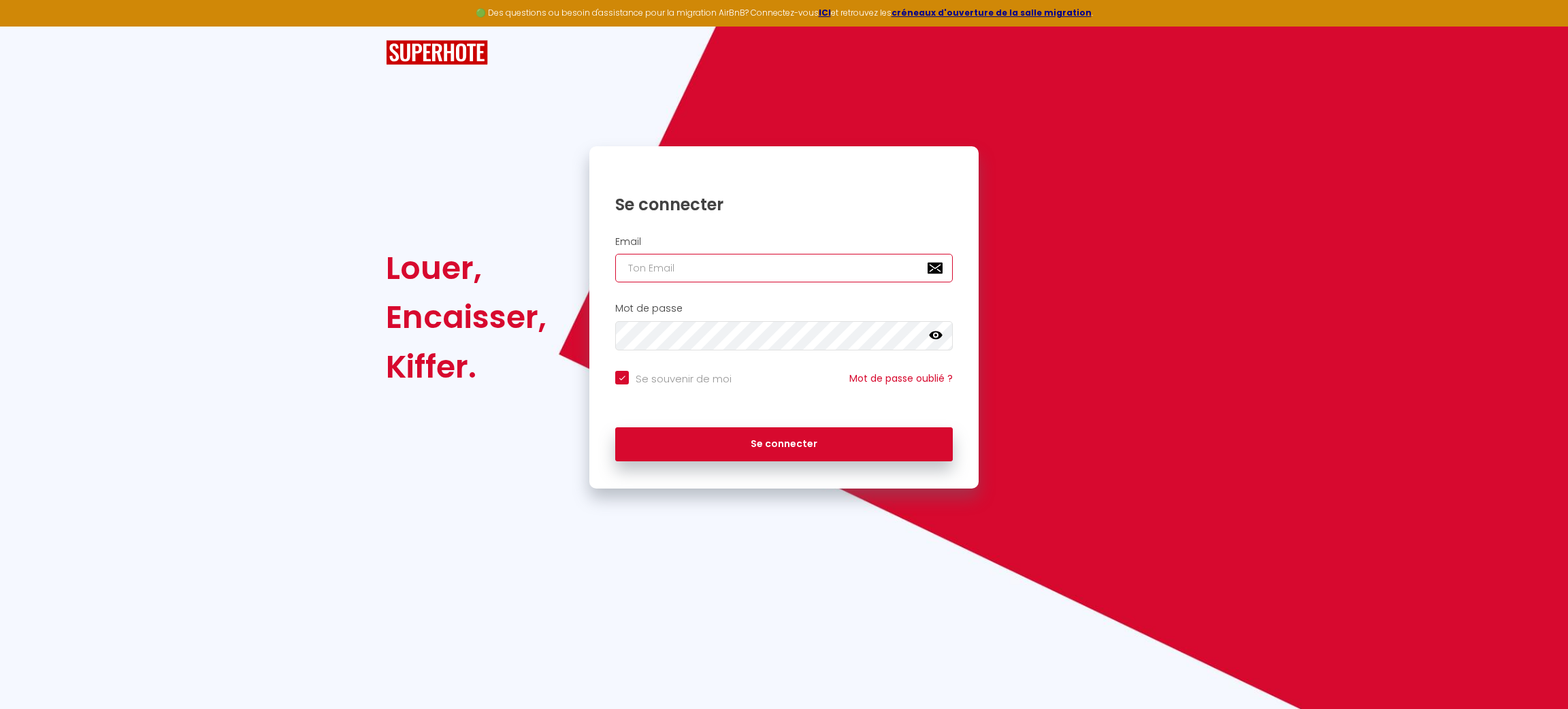
type input "[PERSON_NAME][EMAIL_ADDRESS][DOMAIN_NAME]"
checkbox input "true"
click at [723, 251] on div "Email nadia.ouatta@gmail.com" at bounding box center [784, 259] width 371 height 47
drag, startPoint x: 721, startPoint y: 257, endPoint x: 822, endPoint y: 378, distance: 157.6
click at [822, 378] on form "Email nadia.ouatta@gmail.com Mot de passe false Se souvenir de moi Mot de passe…" at bounding box center [784, 352] width 389 height 246
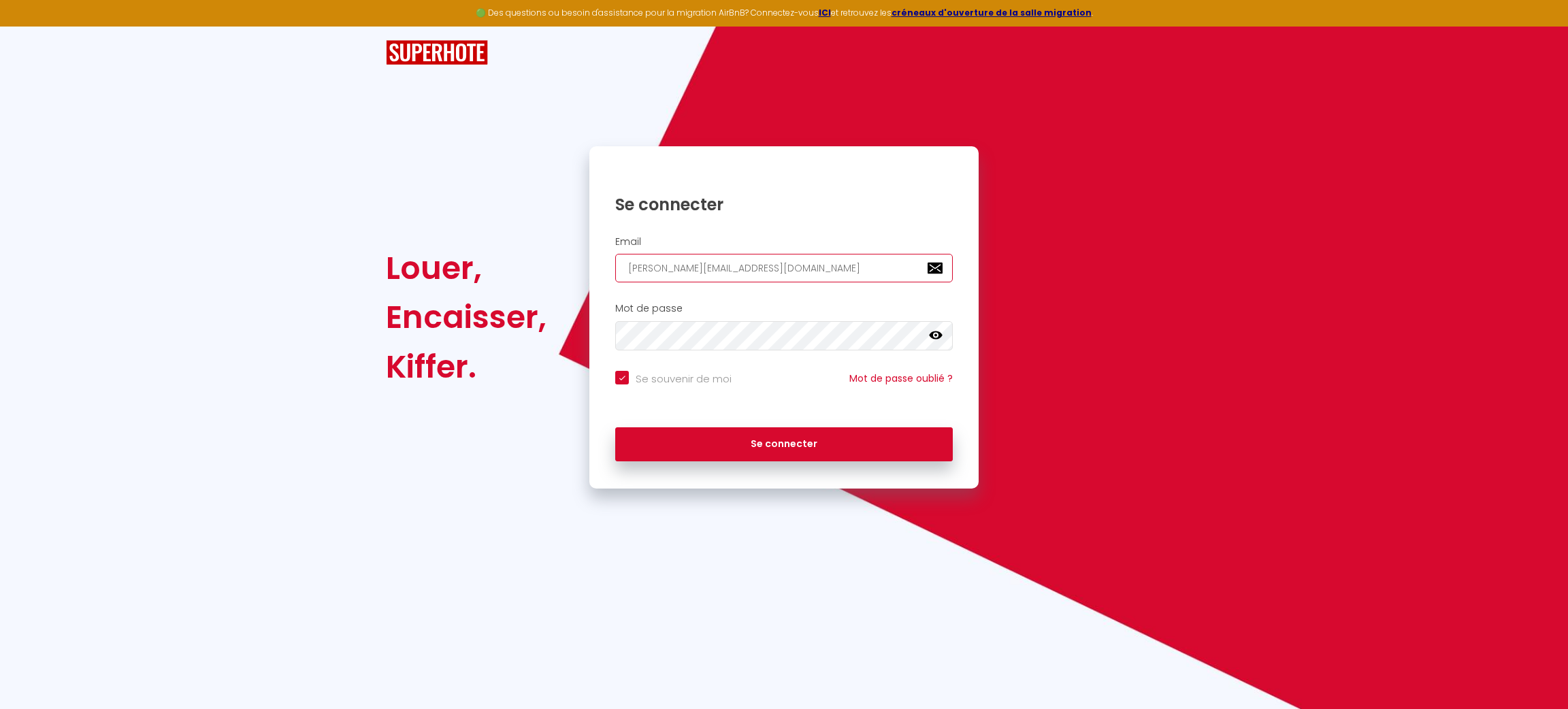
type input "patrice.guien@hop-lcd.com"
checkbox input "true"
click at [909, 277] on input "patrice.guien@hop-lcd.com" at bounding box center [784, 268] width 338 height 29
type input "contact@tosca-services.com"
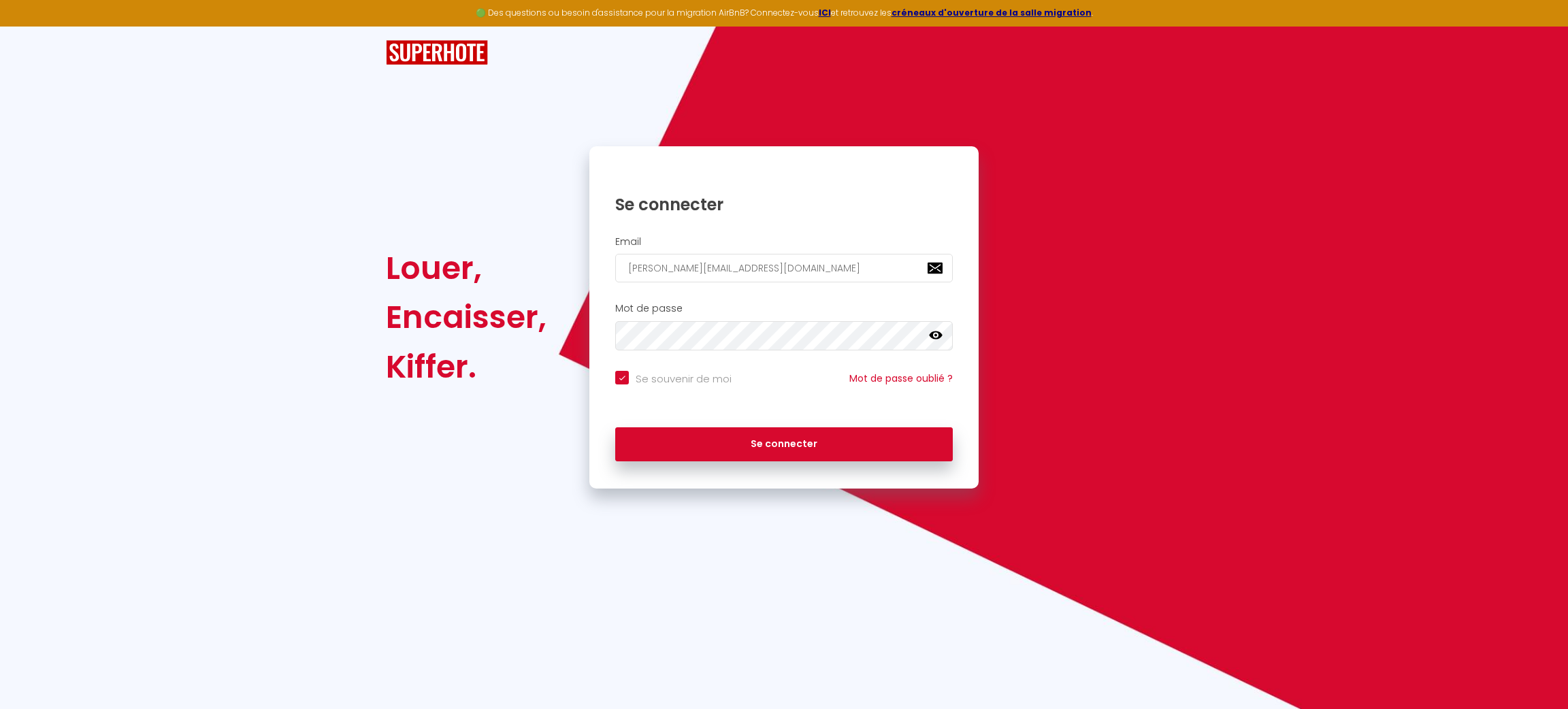
checkbox input "true"
click at [909, 277] on input "contact@tosca-services.com" at bounding box center [784, 268] width 338 height 29
type input "contact@tosca-services.com"
click at [615, 427] on button "Se connecter" at bounding box center [784, 444] width 338 height 34
checkbox input "true"
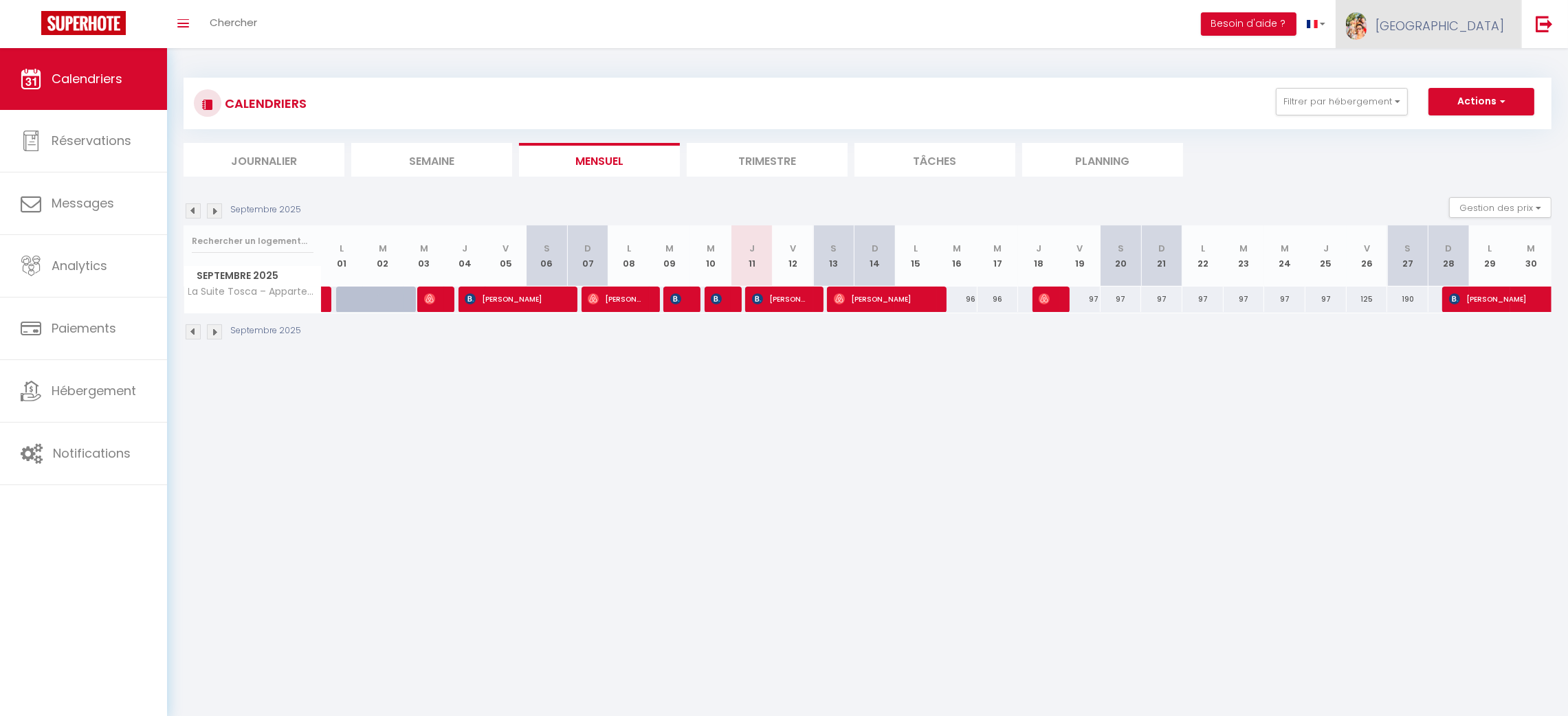
click at [1445, 47] on link "Florence" at bounding box center [1428, 24] width 186 height 48
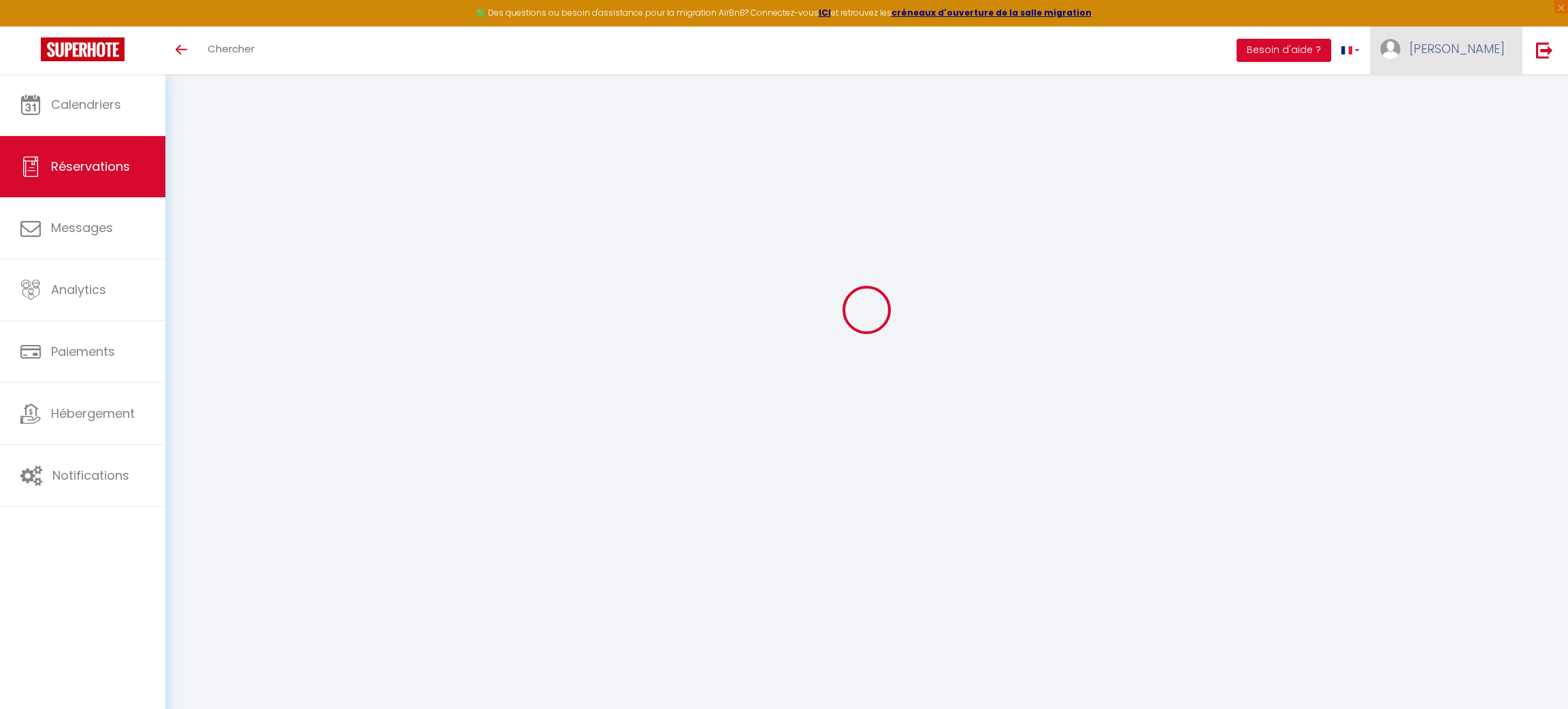
click at [1455, 41] on span "[PERSON_NAME]" at bounding box center [1457, 48] width 95 height 17
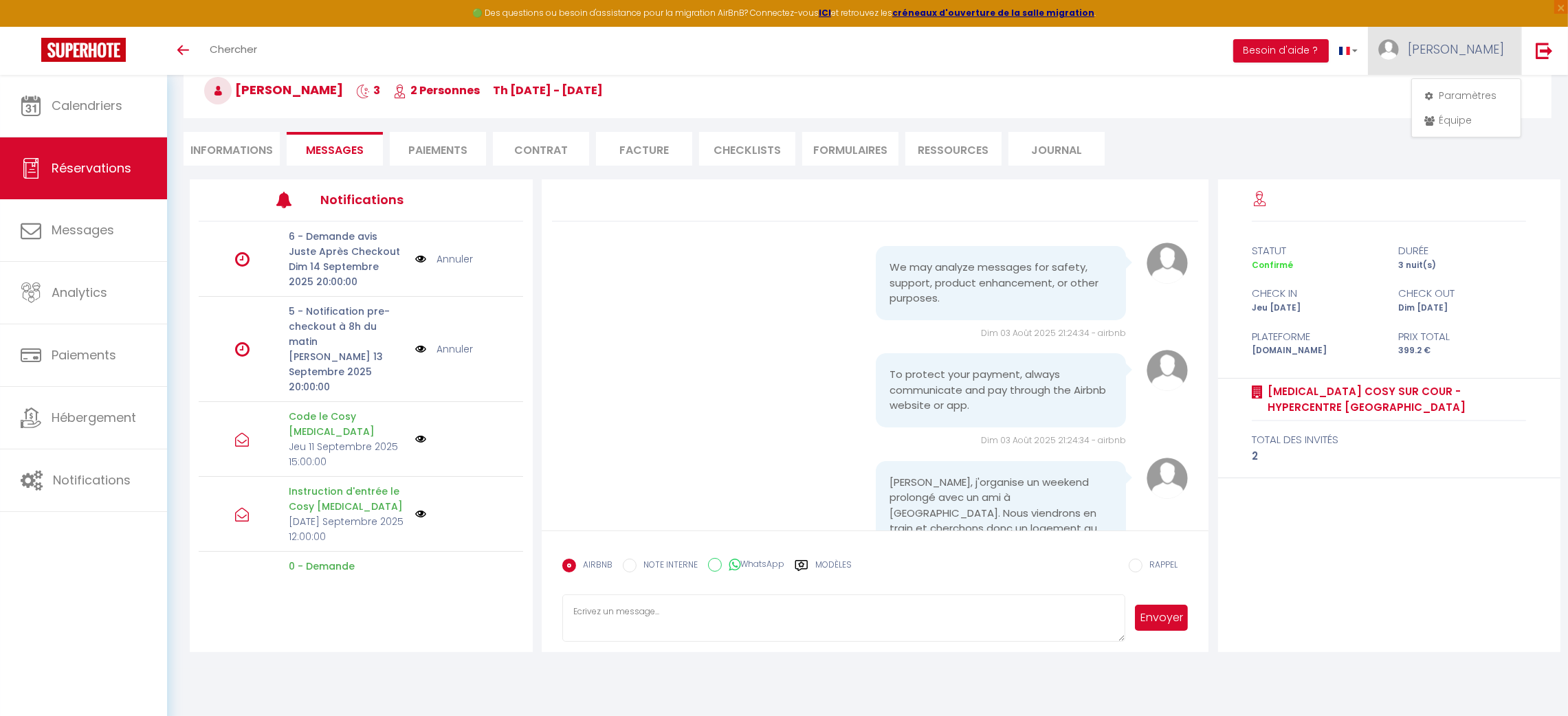
scroll to position [1226, 0]
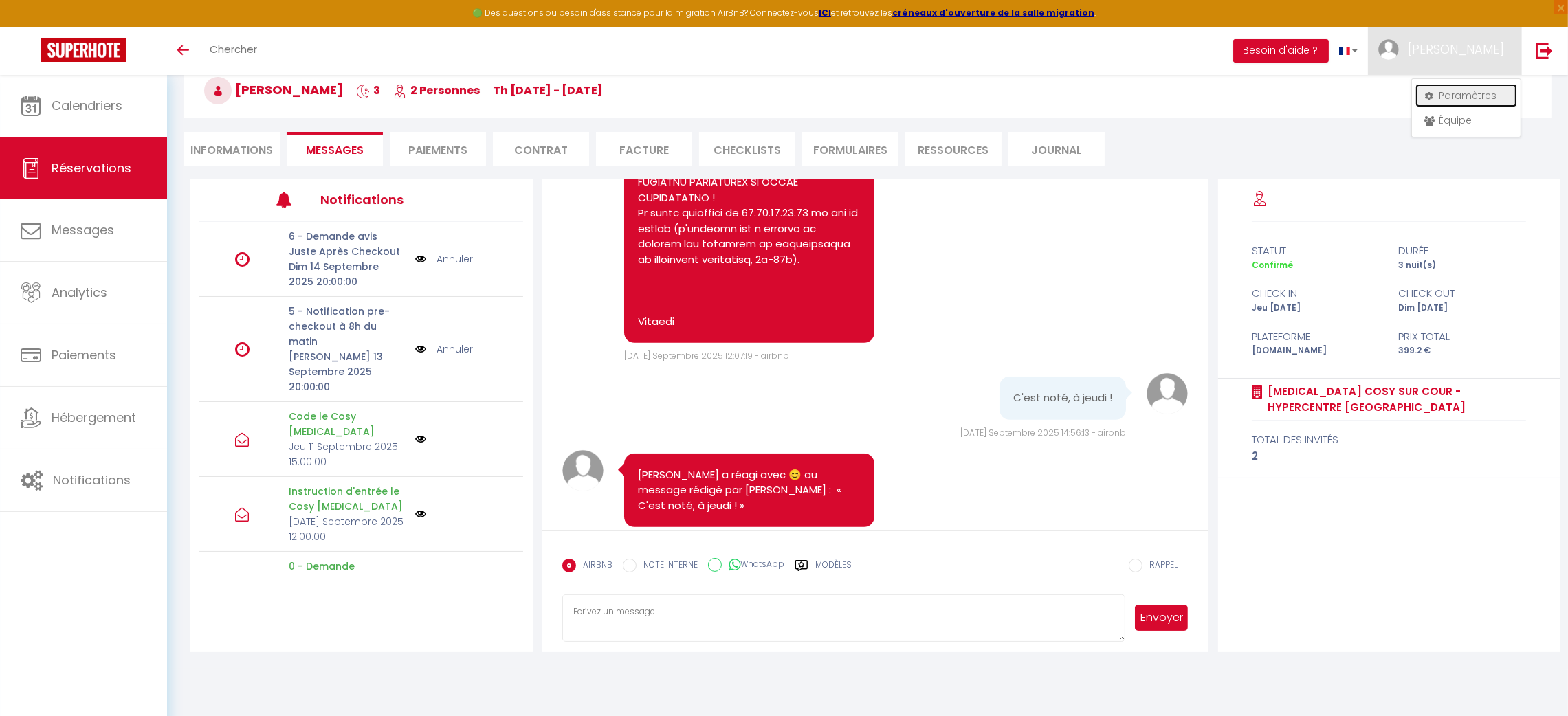
click at [1459, 97] on link "Paramètres" at bounding box center [1466, 95] width 102 height 23
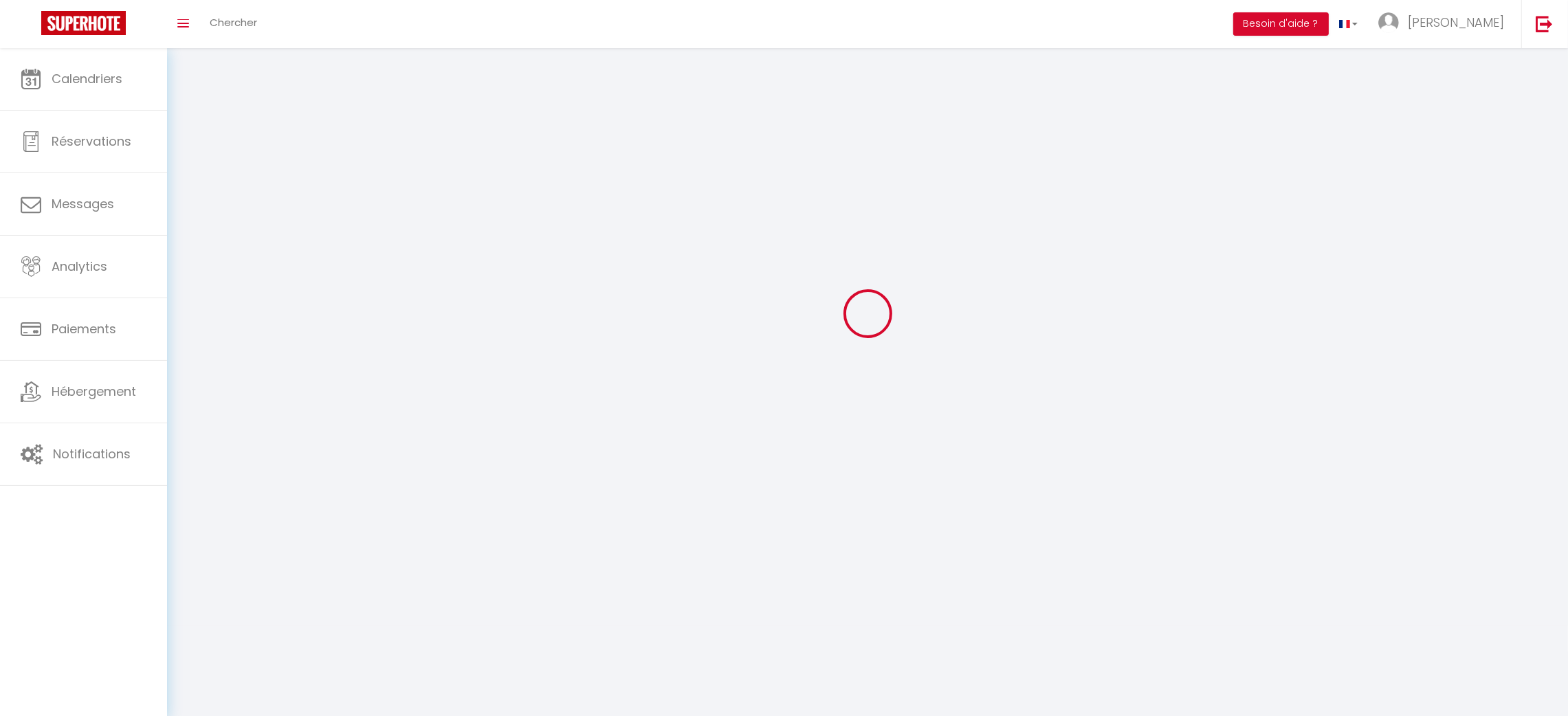
type input "[PERSON_NAME]"
type input "ROUX"
type input "0658438677"
type input "[STREET_ADDRESS][PERSON_NAME]"
type input "49080"
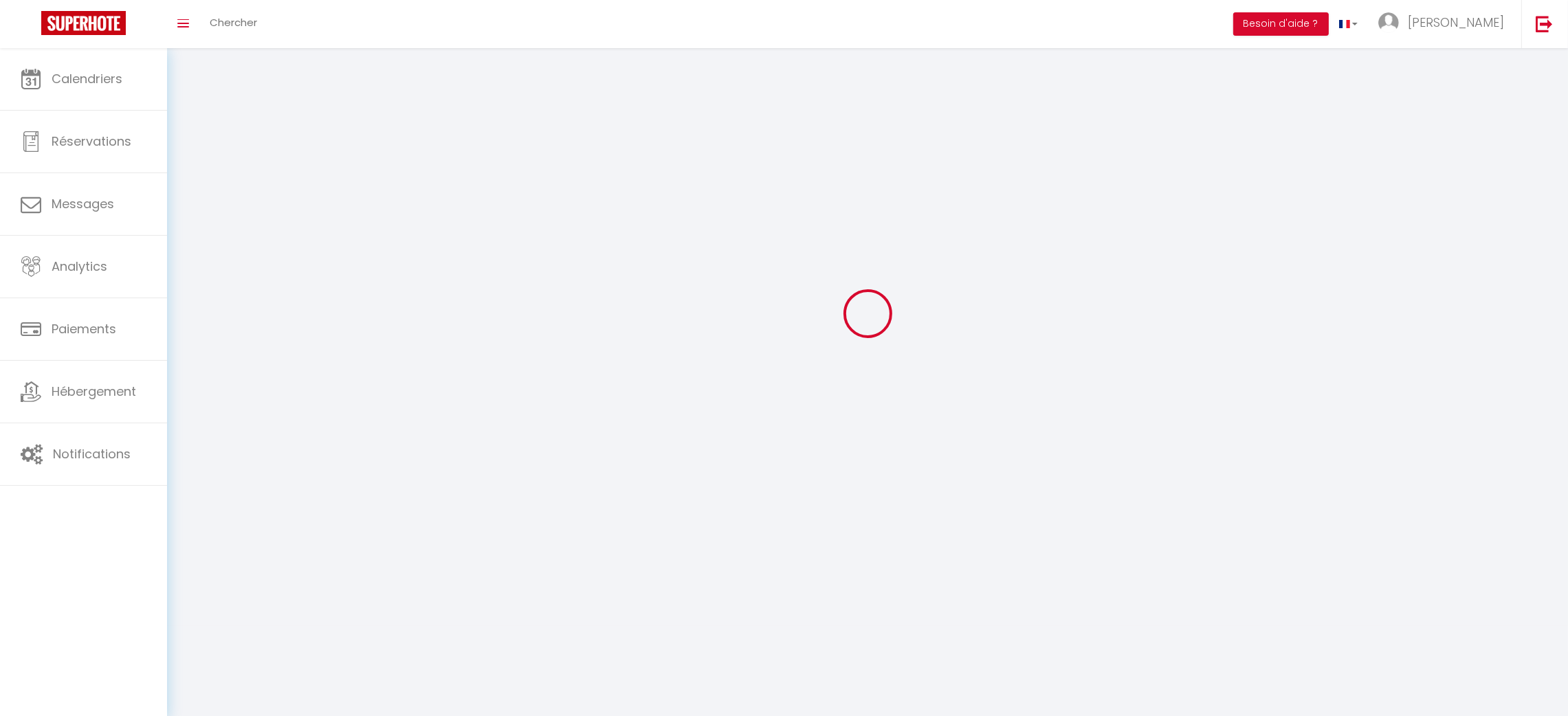
type input "Bouchemaine"
type input "c8DOsZkuvcsKA2vtBhuLO4pNK"
type input "wqPuLRY58WF3tHFaOADIwBHam"
type input "[URL][DOMAIN_NAME]"
select select "1"
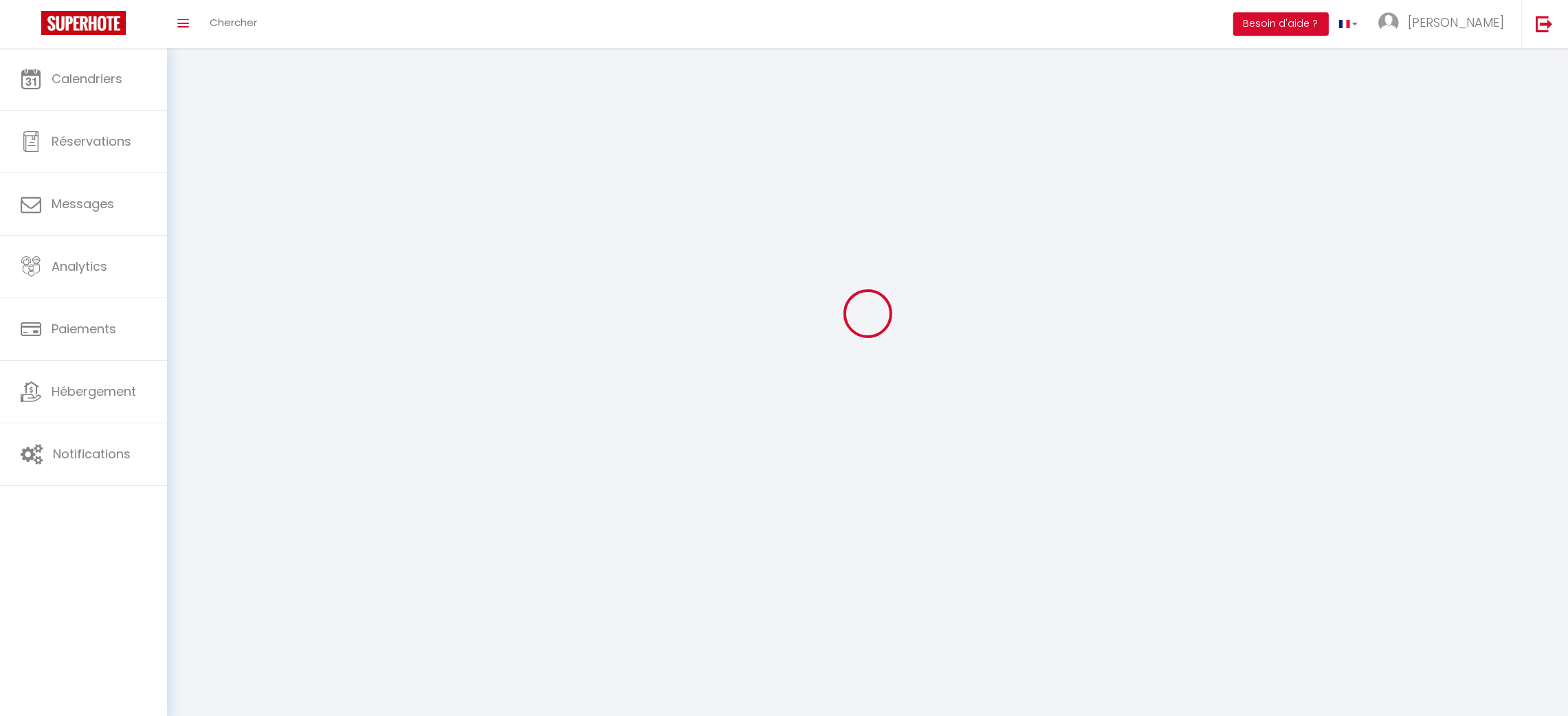
select select "28"
select select "fr"
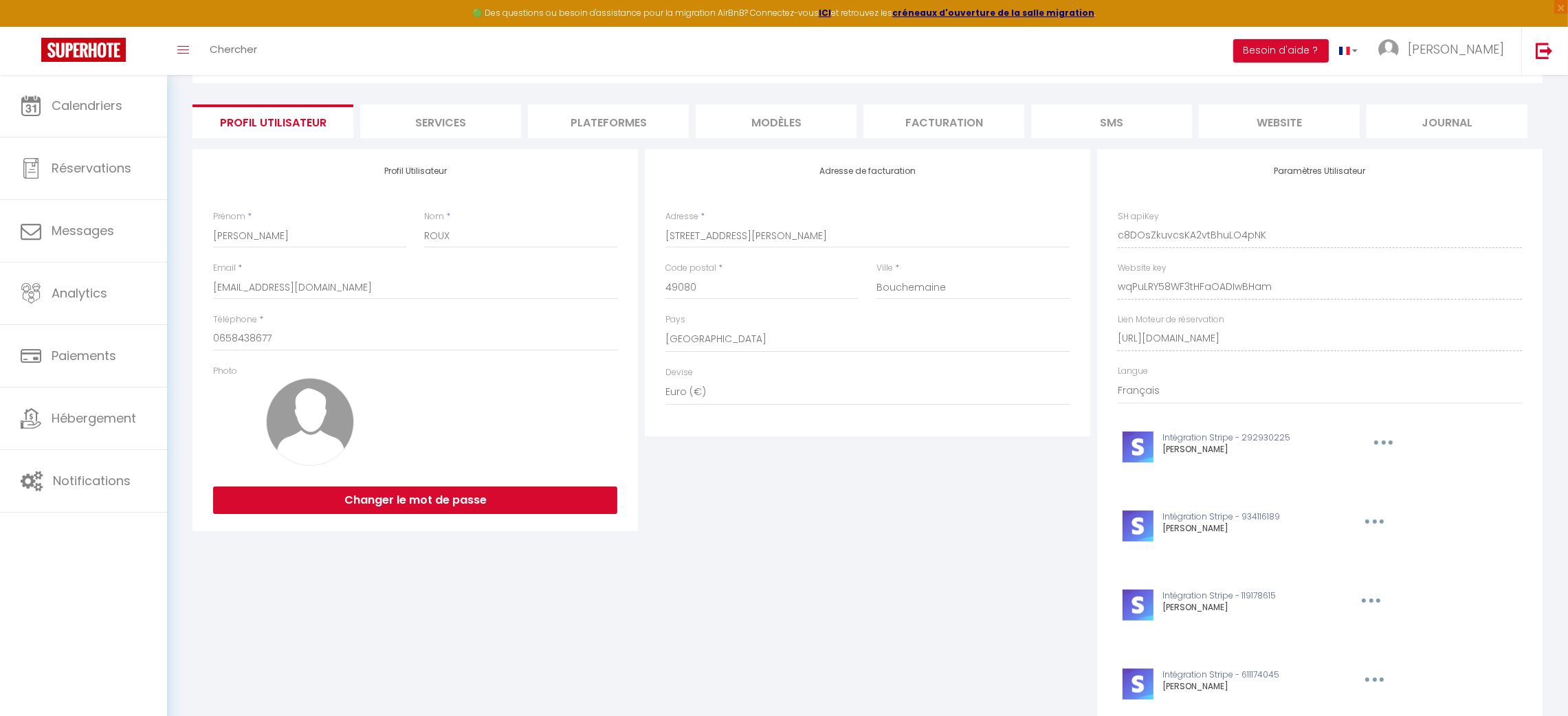
drag, startPoint x: 649, startPoint y: 134, endPoint x: 644, endPoint y: 126, distance: 9.4
click at [644, 126] on li "Plateformes" at bounding box center [608, 121] width 161 height 33
